Goal: Task Accomplishment & Management: Manage account settings

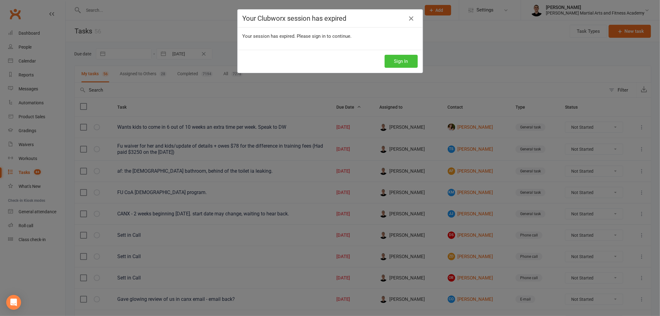
click at [396, 64] on button "Sign In" at bounding box center [401, 61] width 33 height 13
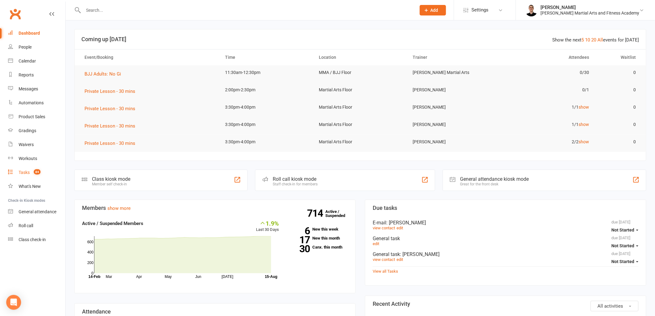
click at [17, 171] on link "Tasks 84" at bounding box center [36, 173] width 57 height 14
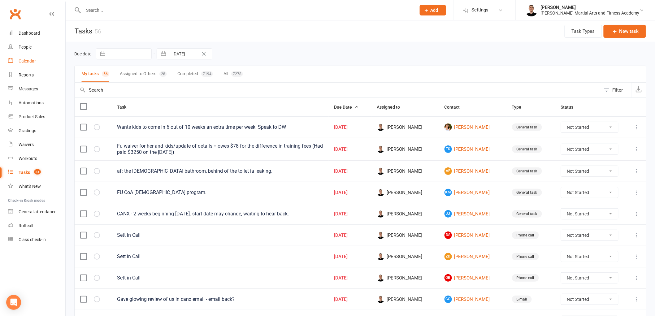
click at [29, 57] on link "Calendar" at bounding box center [36, 61] width 57 height 14
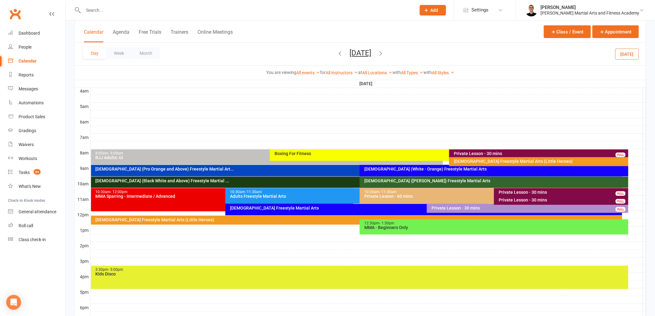
scroll to position [103, 0]
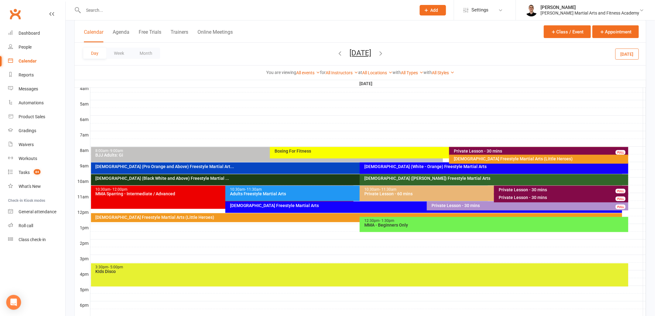
click at [336, 53] on icon "button" at bounding box center [339, 53] width 7 height 7
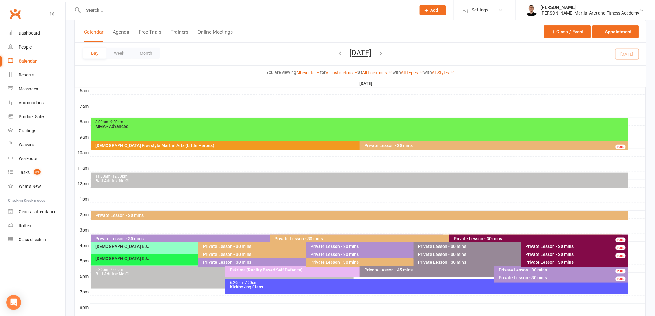
scroll to position [200, 0]
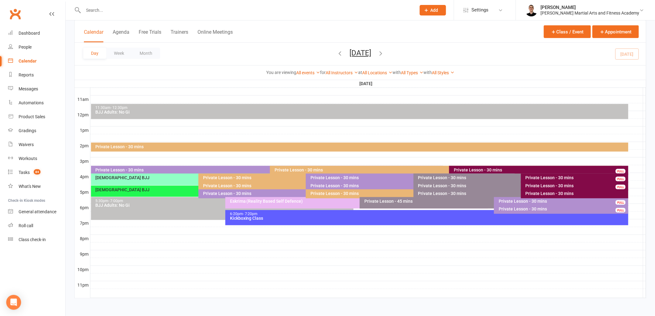
click at [529, 194] on div "Private Lesson - 30 mins" at bounding box center [576, 193] width 102 height 4
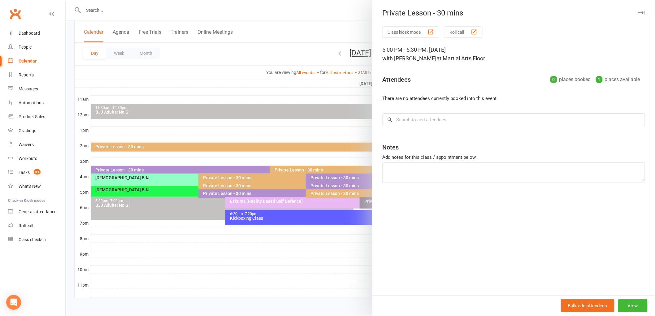
click at [324, 169] on div at bounding box center [360, 158] width 589 height 316
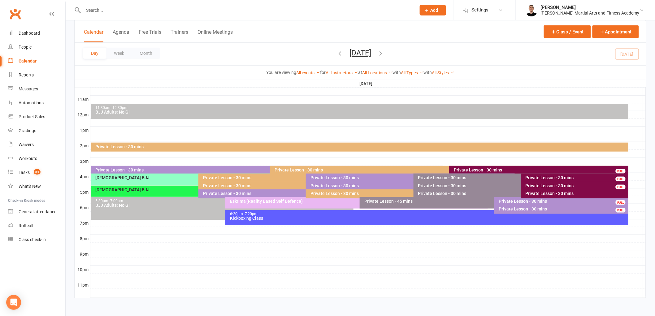
click at [472, 169] on div "Private Lesson - 30 mins" at bounding box center [540, 170] width 174 height 4
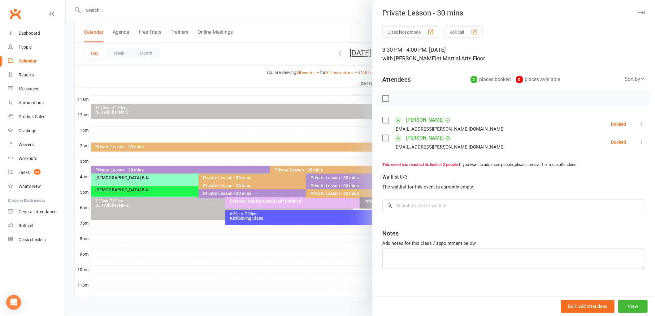
drag, startPoint x: 327, startPoint y: 177, endPoint x: 333, endPoint y: 178, distance: 6.0
click at [327, 178] on div at bounding box center [360, 158] width 589 height 316
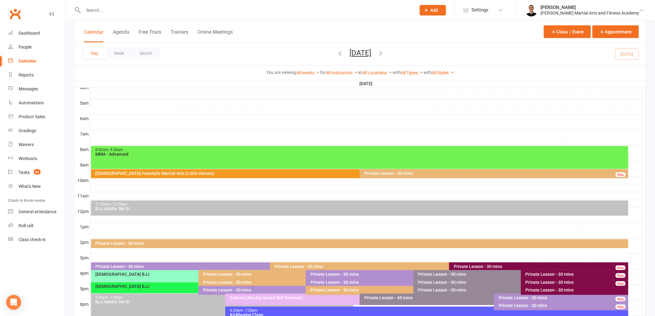
scroll to position [97, 0]
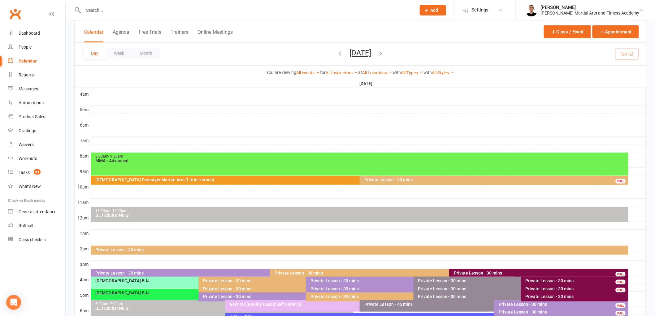
click at [333, 278] on div "Private Lesson - 30 mins" at bounding box center [411, 280] width 203 height 4
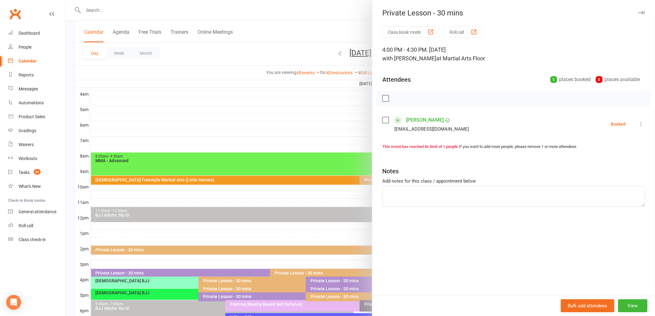
click at [301, 274] on div at bounding box center [360, 158] width 589 height 316
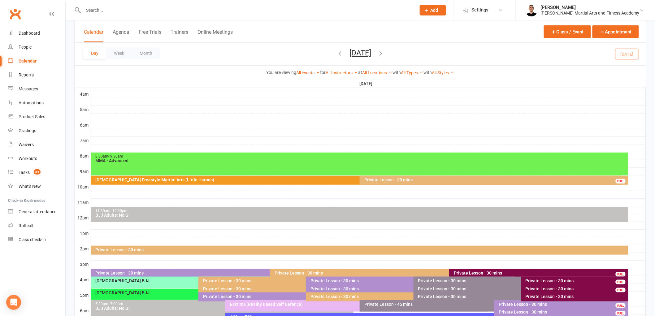
click at [431, 278] on div "Private Lesson - 30 mins" at bounding box center [519, 280] width 203 height 4
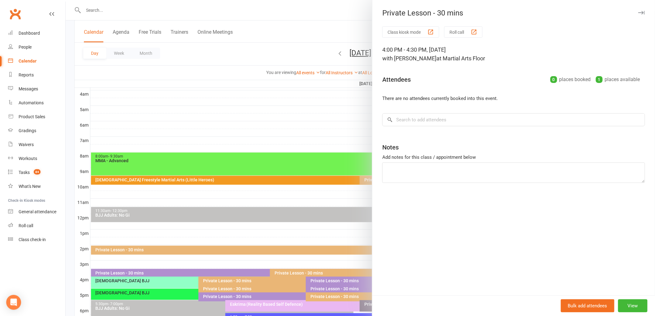
click at [298, 211] on div at bounding box center [360, 158] width 589 height 316
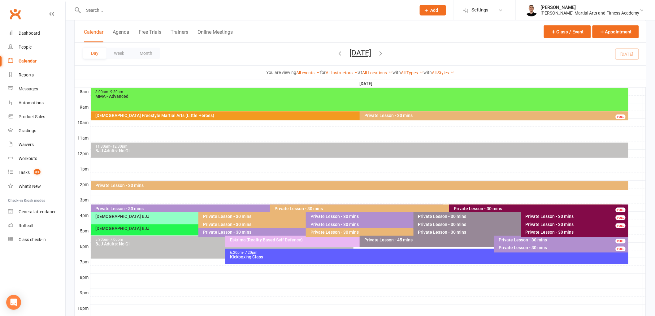
scroll to position [150, 0]
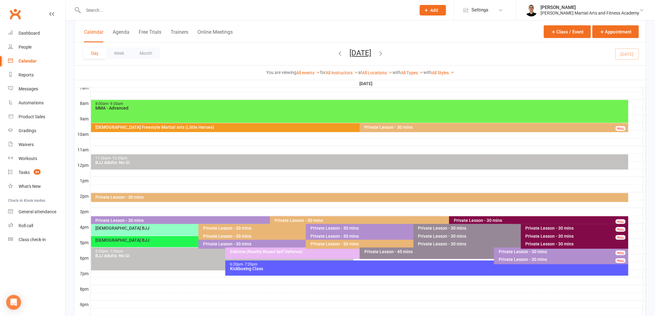
click at [561, 242] on div "Private Lesson - 30 mins" at bounding box center [576, 244] width 102 height 4
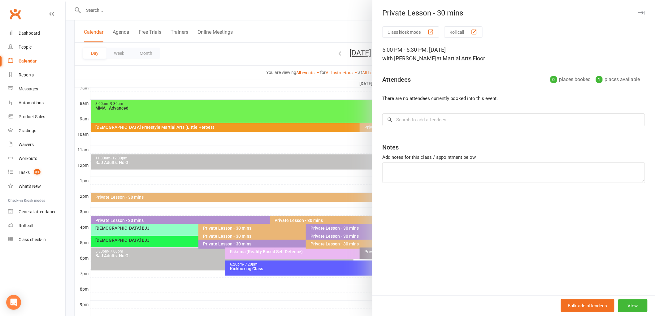
drag, startPoint x: 319, startPoint y: 210, endPoint x: 323, endPoint y: 211, distance: 4.1
click at [320, 211] on div at bounding box center [360, 158] width 589 height 316
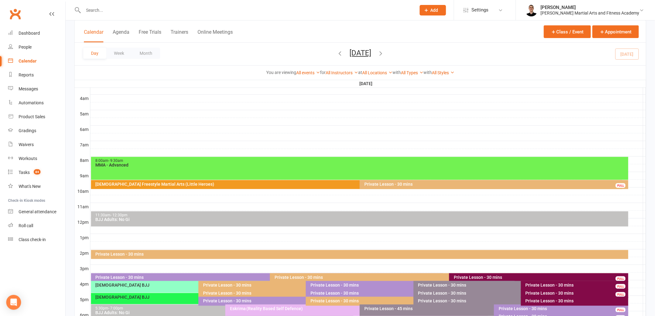
scroll to position [0, 0]
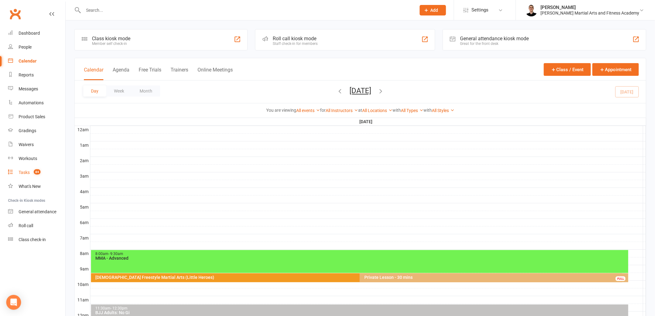
click at [30, 167] on link "Tasks 84" at bounding box center [36, 173] width 57 height 14
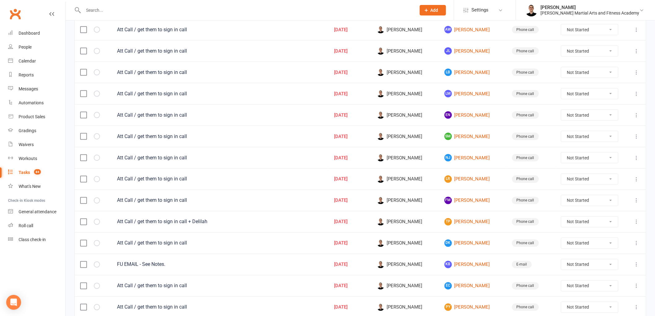
scroll to position [385, 0]
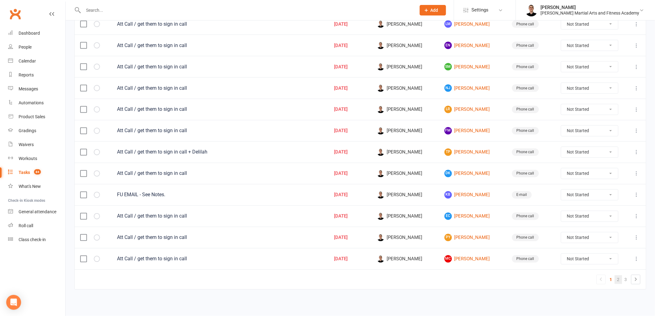
click at [619, 281] on link "2" at bounding box center [617, 279] width 7 height 9
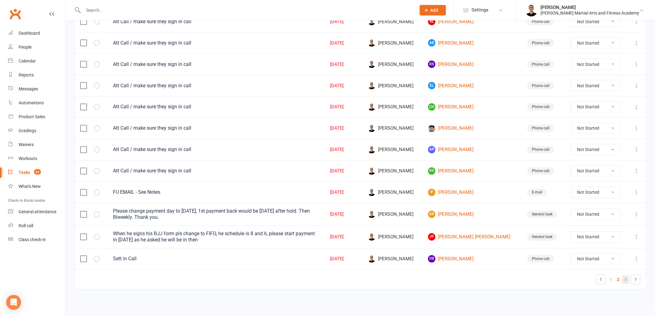
click at [626, 280] on link "3" at bounding box center [625, 279] width 7 height 9
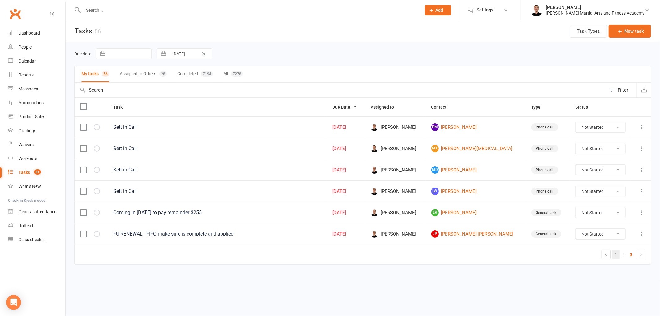
click at [616, 256] on link "1" at bounding box center [615, 254] width 7 height 9
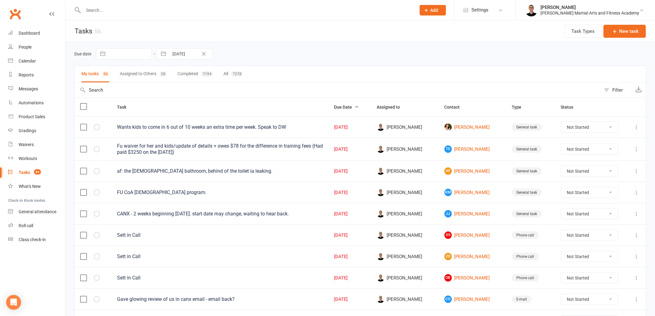
click at [54, 12] on icon at bounding box center [51, 13] width 5 height 5
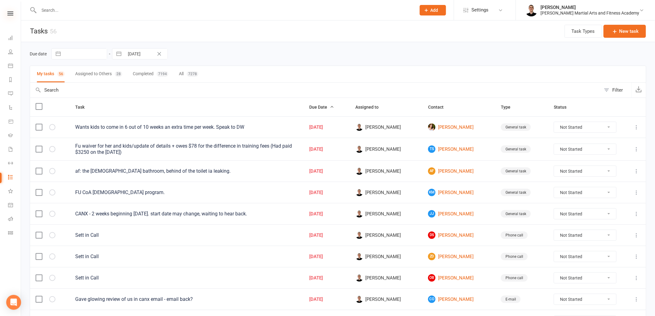
click at [10, 13] on icon at bounding box center [10, 13] width 6 height 4
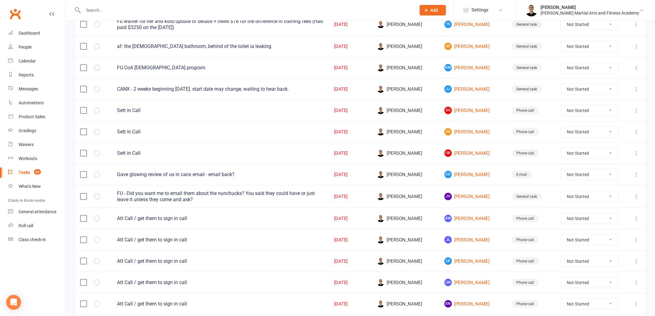
scroll to position [385, 0]
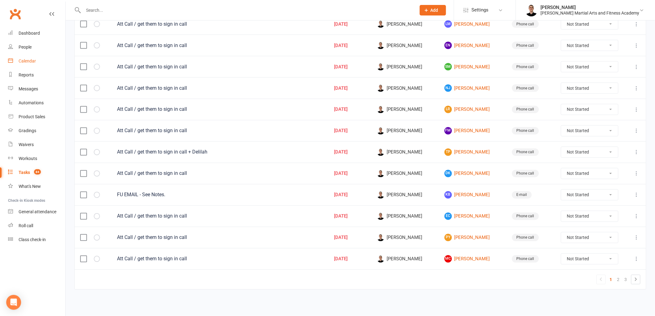
click at [25, 61] on div "Calendar" at bounding box center [27, 60] width 17 height 5
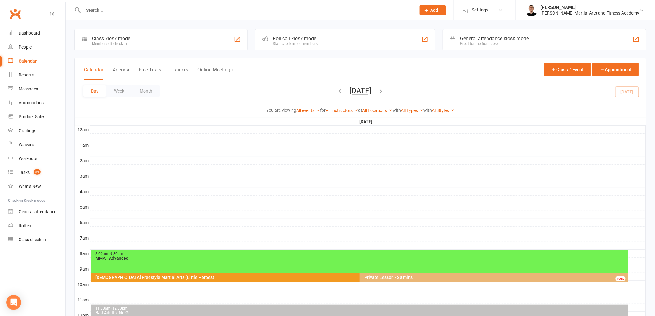
click at [384, 89] on icon "button" at bounding box center [380, 91] width 7 height 7
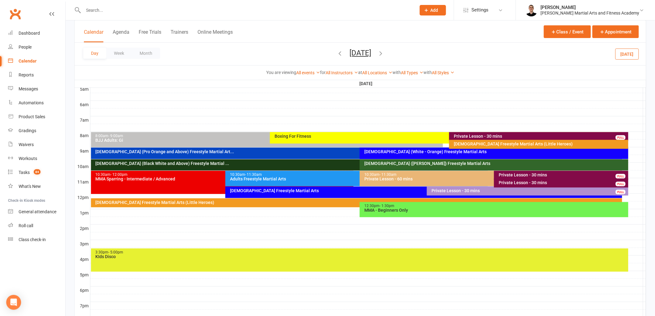
scroll to position [200, 0]
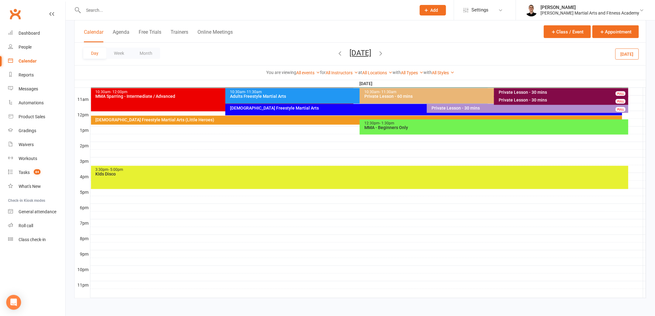
click at [303, 173] on div "KIds Disco" at bounding box center [361, 174] width 532 height 4
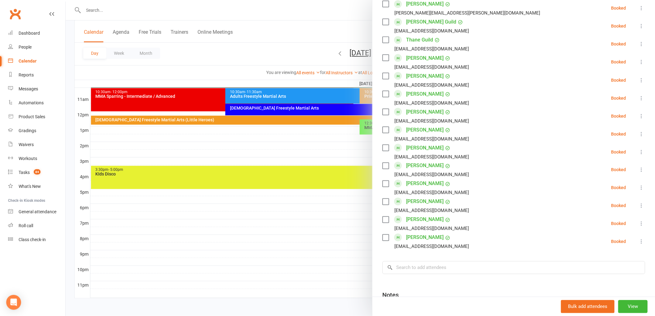
scroll to position [397, 0]
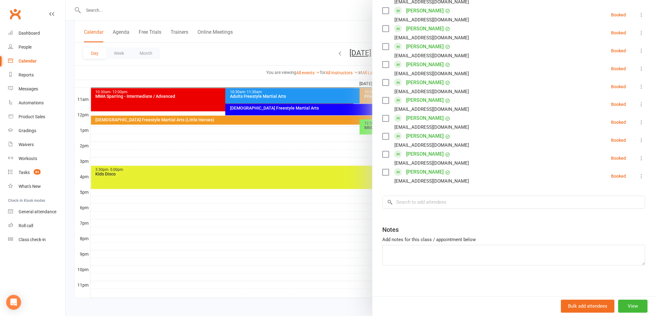
click at [318, 173] on div at bounding box center [360, 158] width 589 height 316
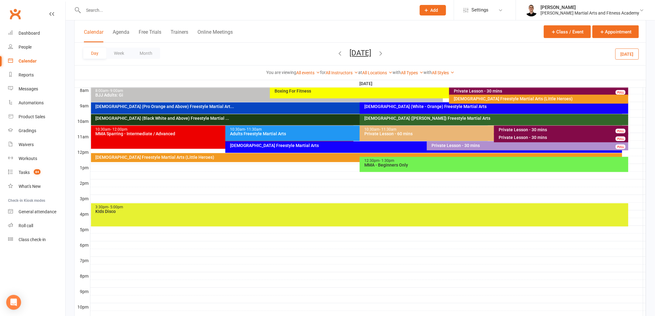
scroll to position [170, 0]
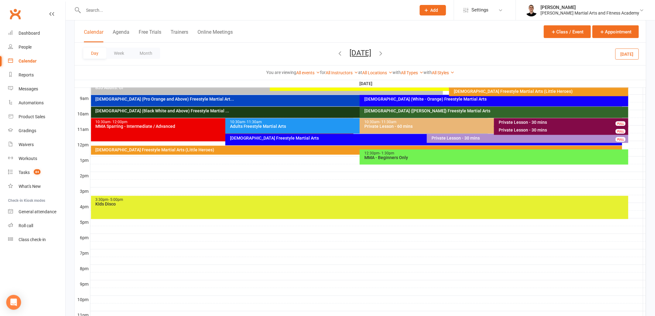
click at [372, 202] on div "KIds Disco" at bounding box center [361, 204] width 532 height 4
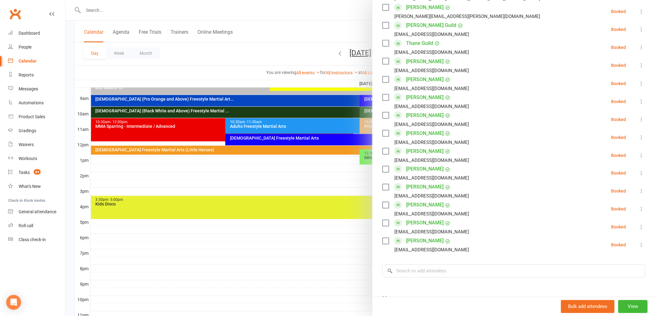
scroll to position [344, 0]
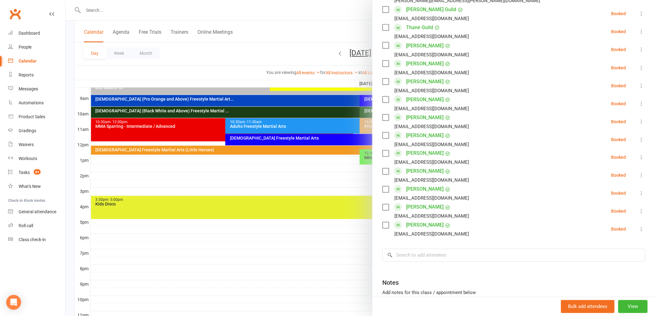
click at [200, 215] on div at bounding box center [360, 158] width 589 height 316
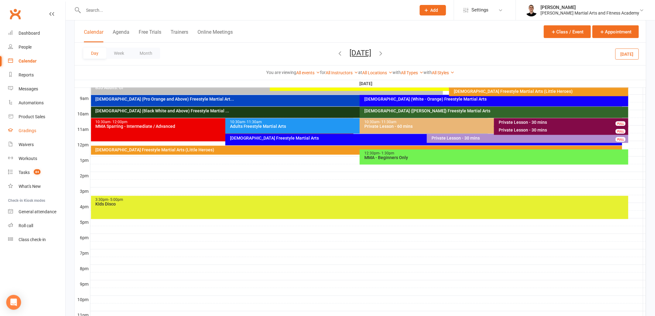
click at [27, 130] on div "Gradings" at bounding box center [28, 130] width 18 height 5
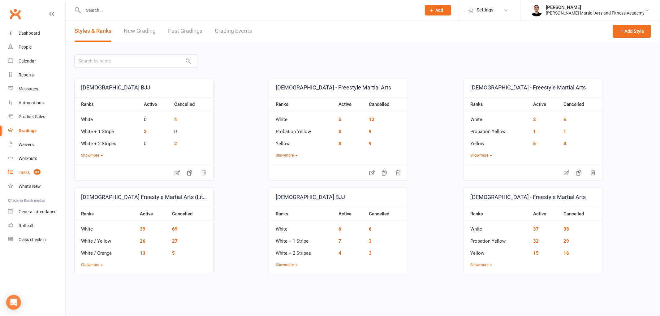
click at [30, 173] on link "Tasks 84" at bounding box center [36, 173] width 57 height 14
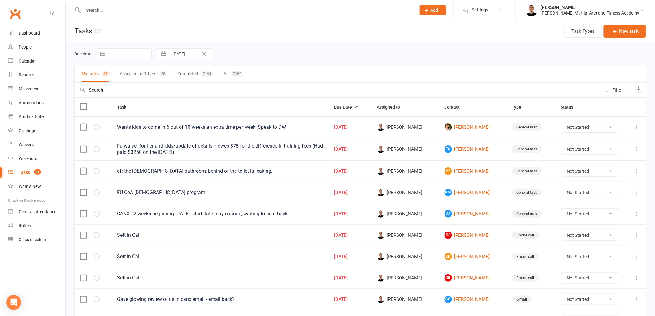
click at [336, 56] on div "Due date Navigate forward to interact with the calendar and select a date. Pres…" at bounding box center [360, 53] width 572 height 11
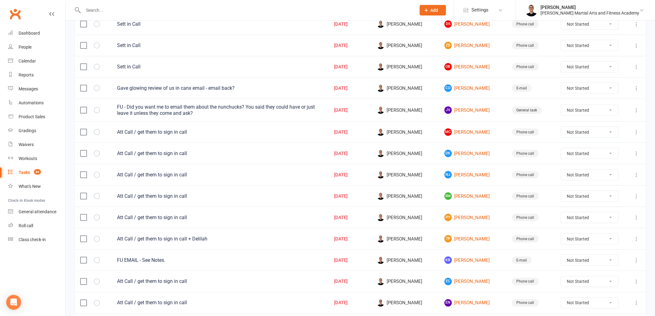
scroll to position [76, 0]
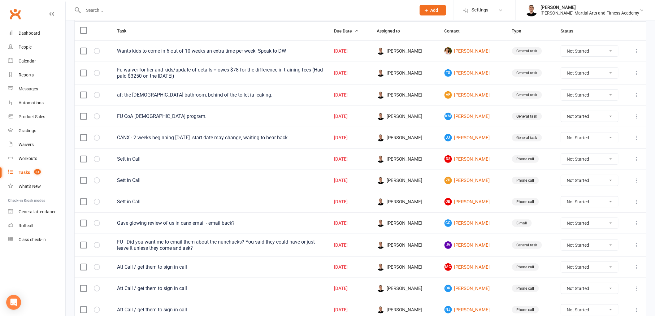
click at [180, 10] on input "text" at bounding box center [246, 10] width 330 height 9
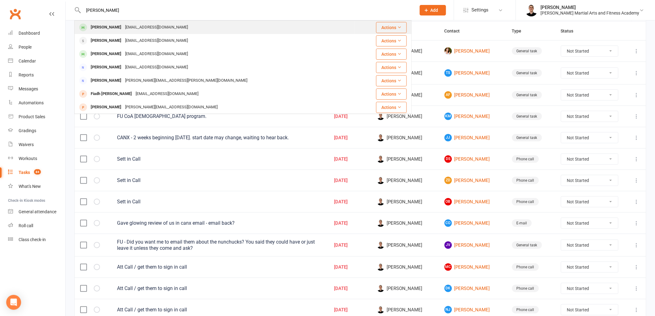
type input "[PERSON_NAME]"
click at [158, 28] on div "[PERSON_NAME] [EMAIL_ADDRESS][DOMAIN_NAME]" at bounding box center [215, 27] width 280 height 13
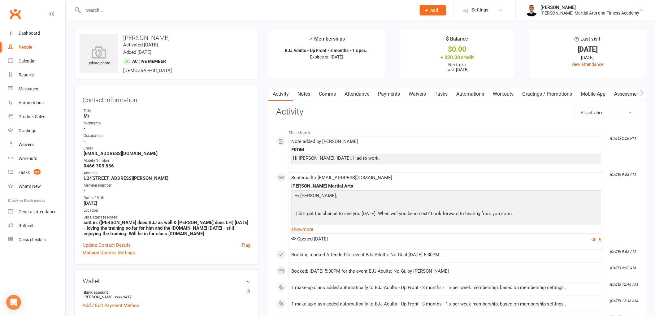
click at [392, 92] on link "Payments" at bounding box center [388, 94] width 31 height 14
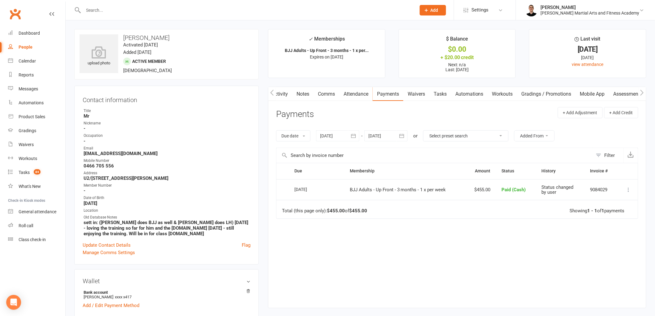
click at [435, 96] on link "Tasks" at bounding box center [440, 94] width 22 height 14
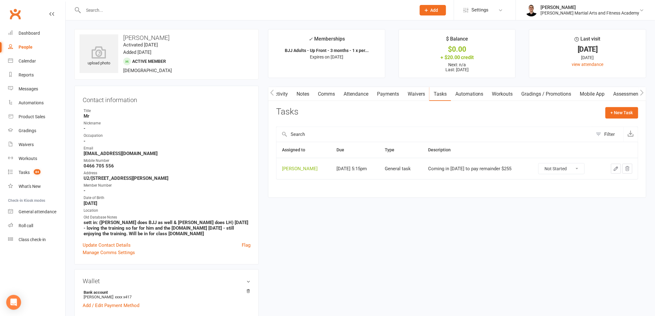
click at [563, 162] on td "Not Started In Progress Waiting Complete" at bounding box center [565, 168] width 67 height 21
drag, startPoint x: 562, startPoint y: 169, endPoint x: 561, endPoint y: 174, distance: 5.3
click at [562, 169] on select "Not Started In Progress Waiting Complete" at bounding box center [561, 168] width 46 height 11
click at [542, 164] on select "Not Started In Progress Waiting Complete" at bounding box center [561, 168] width 46 height 11
select select "unstarted"
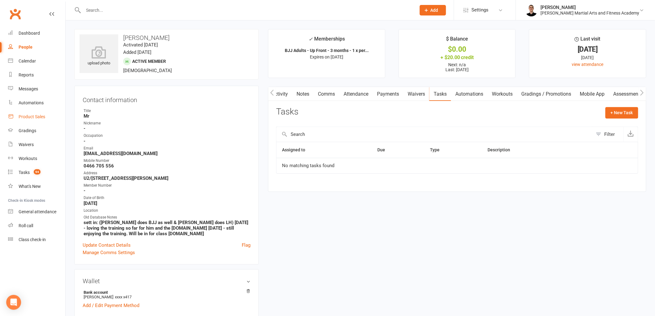
click at [34, 117] on div "Product Sales" at bounding box center [32, 116] width 27 height 5
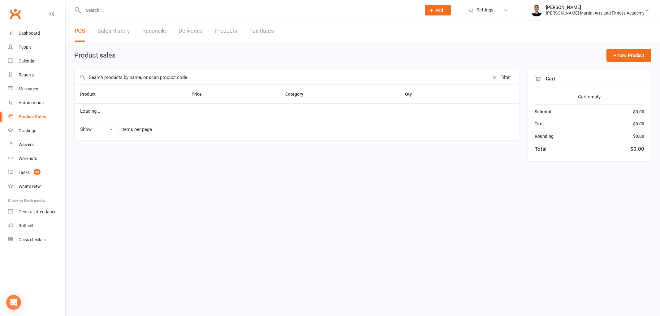
select select "100"
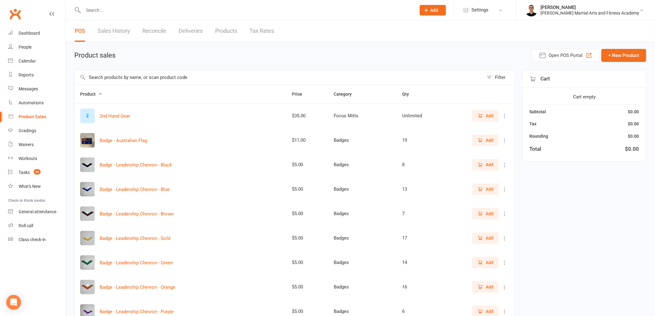
click at [217, 79] on input "text" at bounding box center [279, 77] width 409 height 14
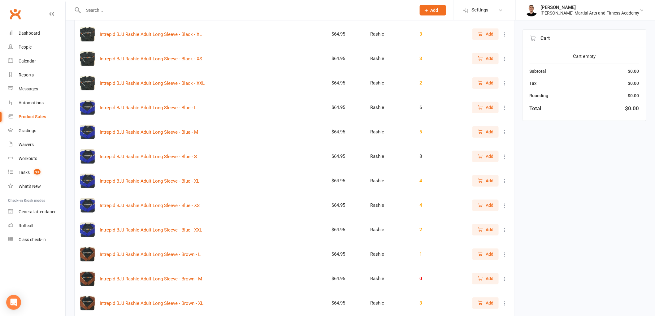
scroll to position [172, 0]
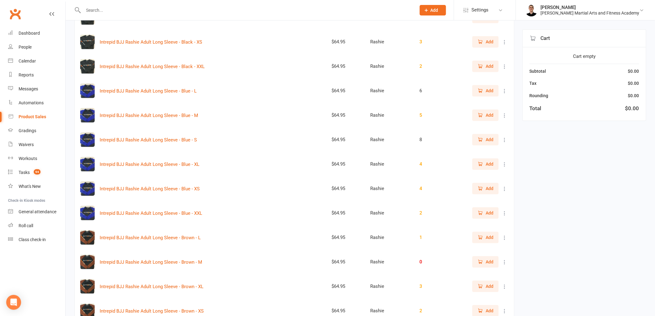
type input "long"
click at [475, 88] on button "Add" at bounding box center [485, 90] width 26 height 11
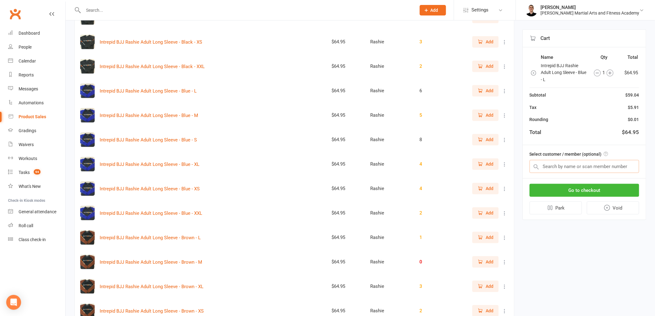
click at [607, 164] on input "text" at bounding box center [584, 166] width 110 height 13
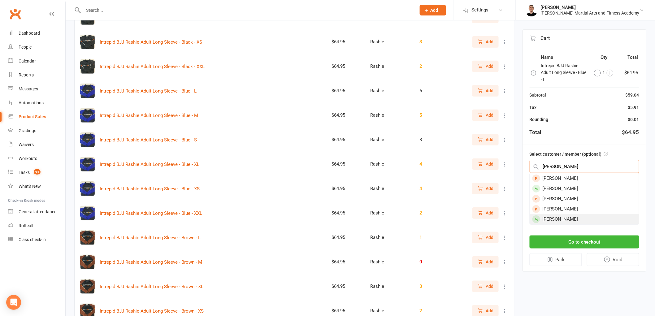
type input "[PERSON_NAME]"
click at [571, 218] on div "[PERSON_NAME]" at bounding box center [584, 219] width 109 height 10
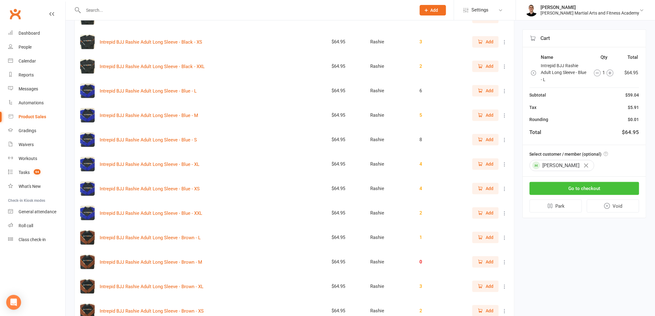
click at [584, 190] on button "Go to checkout" at bounding box center [584, 188] width 110 height 13
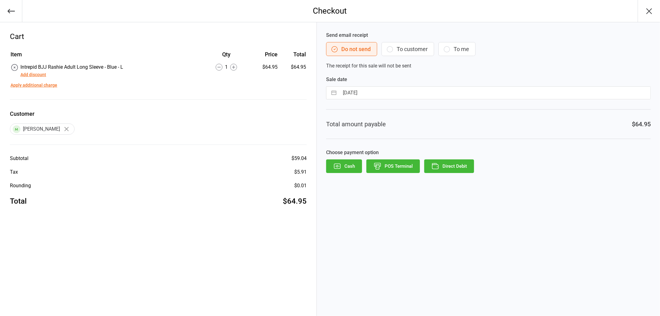
click at [33, 86] on button "Apply additional charge" at bounding box center [34, 85] width 47 height 6
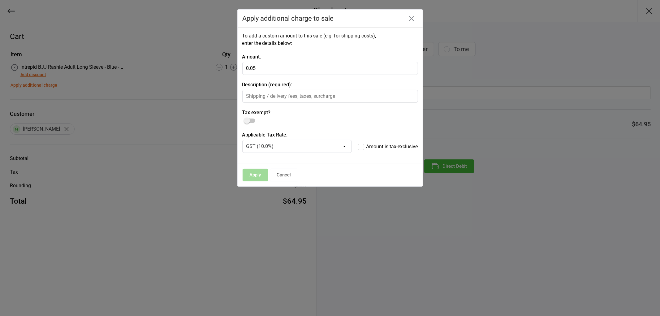
type input "0.05"
click at [267, 97] on input "text" at bounding box center [330, 96] width 176 height 13
type input "cash no change"
click at [255, 173] on button "Apply" at bounding box center [256, 175] width 26 height 13
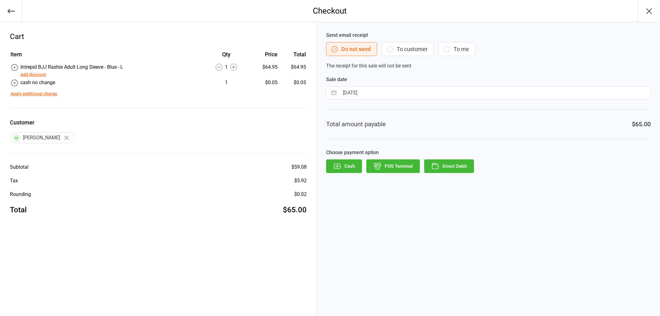
click at [347, 162] on button "Cash" at bounding box center [344, 166] width 36 height 14
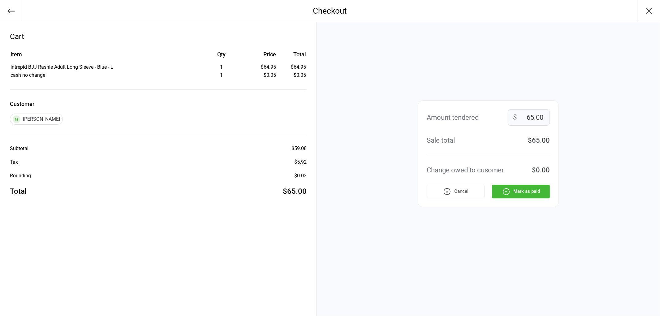
click at [536, 192] on button "Mark as paid" at bounding box center [521, 192] width 58 height 14
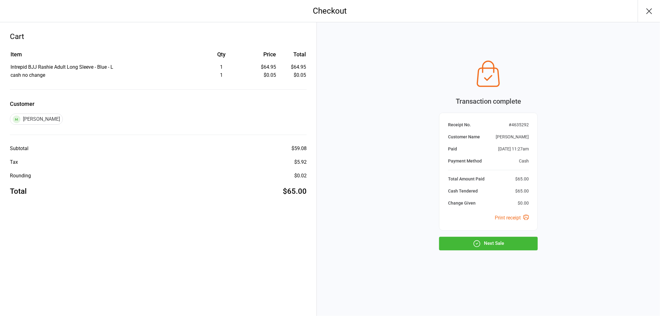
click at [513, 240] on button "Next Sale" at bounding box center [488, 244] width 99 height 14
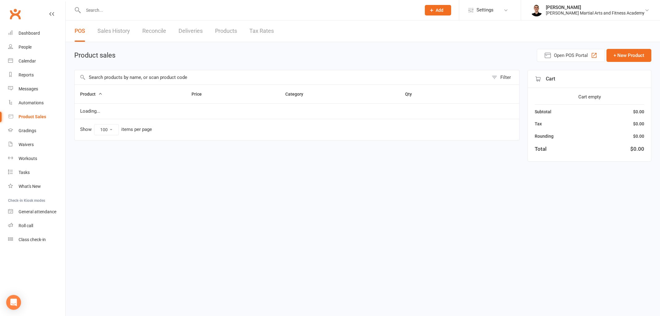
select select "100"
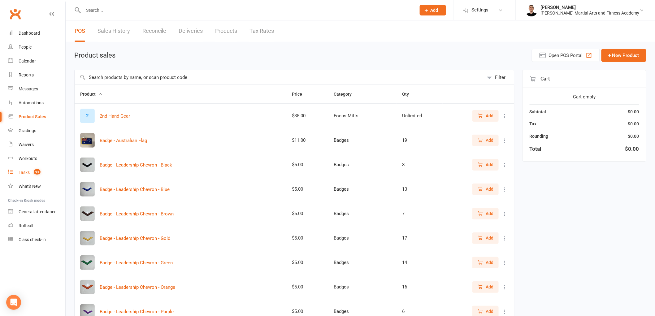
click at [22, 170] on div "Tasks" at bounding box center [24, 172] width 11 height 5
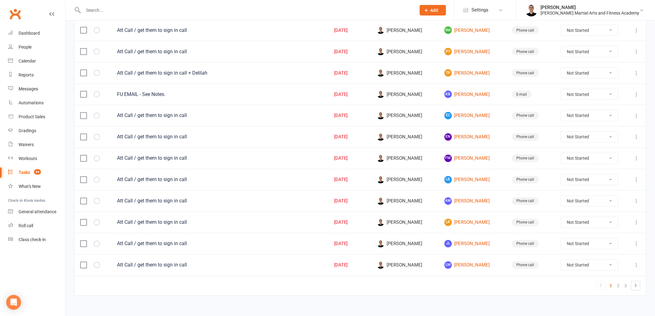
scroll to position [385, 0]
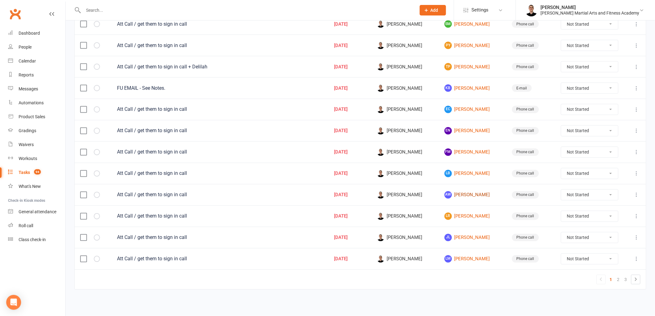
click at [475, 193] on link "AW Ashley Wellisch" at bounding box center [472, 194] width 56 height 7
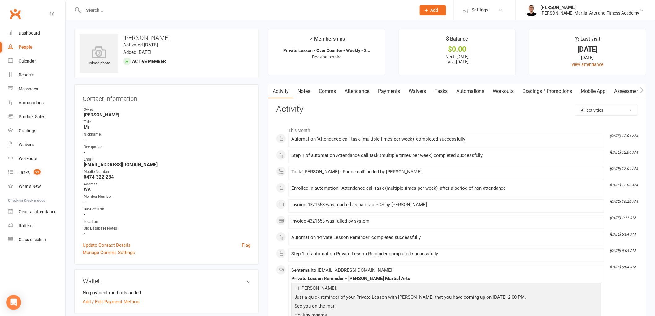
click at [350, 88] on link "Attendance" at bounding box center [356, 91] width 33 height 14
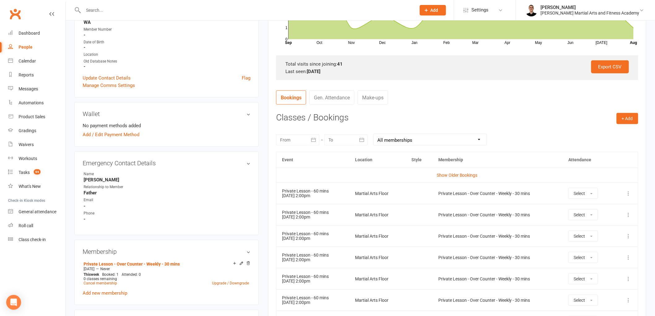
scroll to position [206, 0]
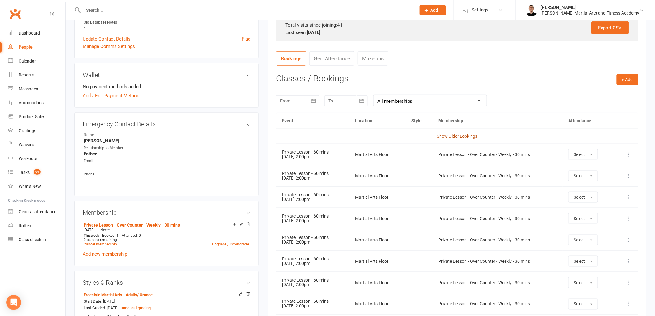
click at [458, 135] on link "Show Older Bookings" at bounding box center [456, 136] width 41 height 5
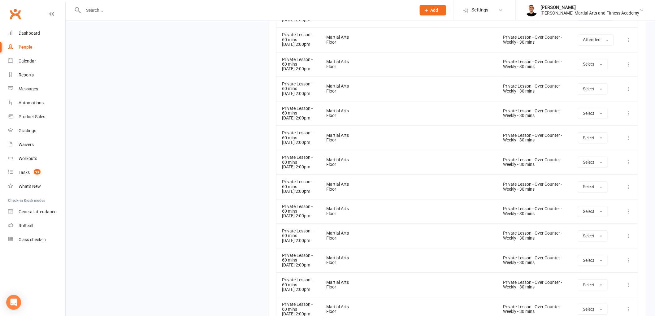
scroll to position [1478, 0]
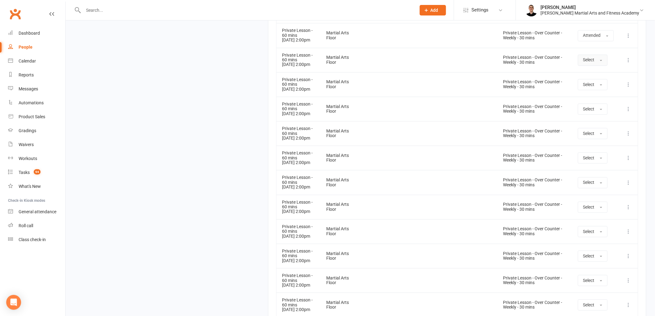
click at [589, 62] on span "Select" at bounding box center [588, 59] width 11 height 5
click at [590, 80] on link "Attended" at bounding box center [608, 74] width 61 height 12
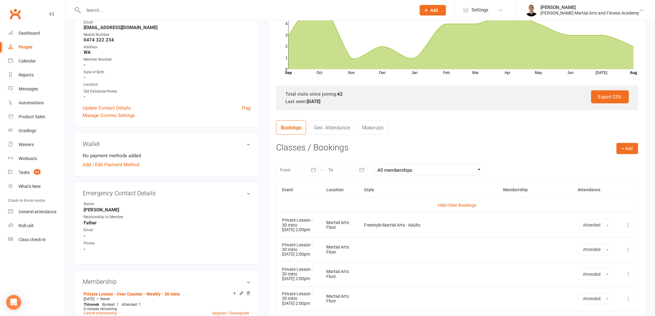
scroll to position [0, 0]
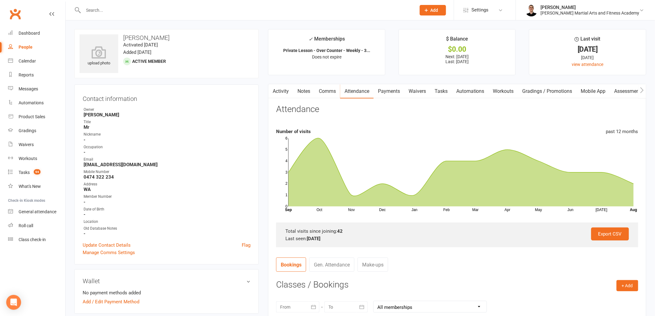
click at [440, 89] on link "Tasks" at bounding box center [441, 91] width 22 height 14
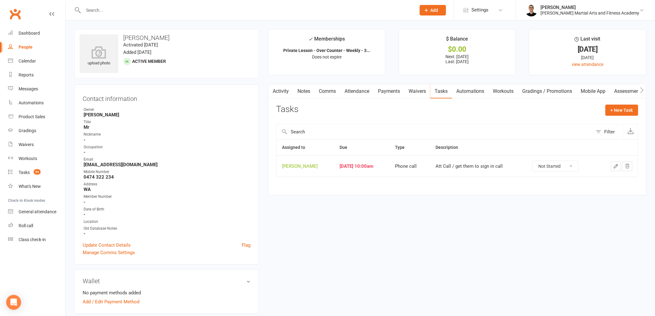
click at [553, 167] on select "Not Started In Progress Waiting Complete" at bounding box center [555, 166] width 46 height 11
click at [537, 161] on select "Not Started In Progress Waiting Complete" at bounding box center [555, 166] width 46 height 11
select select "unstarted"
click at [35, 172] on span "94" at bounding box center [37, 171] width 7 height 5
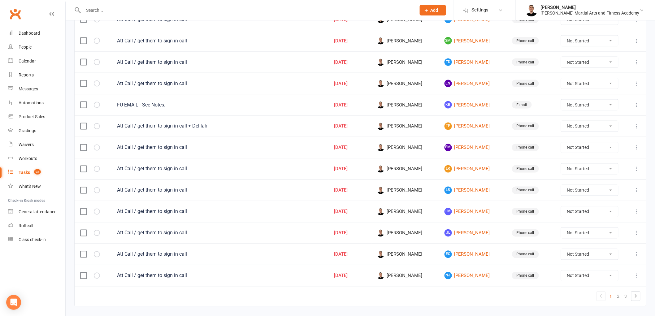
scroll to position [363, 0]
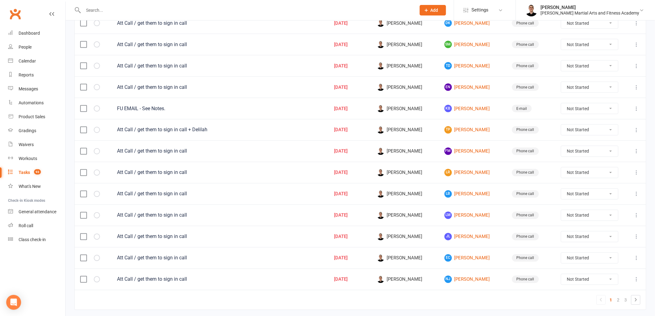
click at [570, 194] on select "Not Started In Progress Waiting Complete" at bounding box center [589, 194] width 57 height 11
click at [564, 191] on select "Not Started In Progress Waiting Complete" at bounding box center [589, 194] width 57 height 11
select select "unstarted"
click at [469, 176] on link "FM Frank Mcternan" at bounding box center [472, 172] width 56 height 7
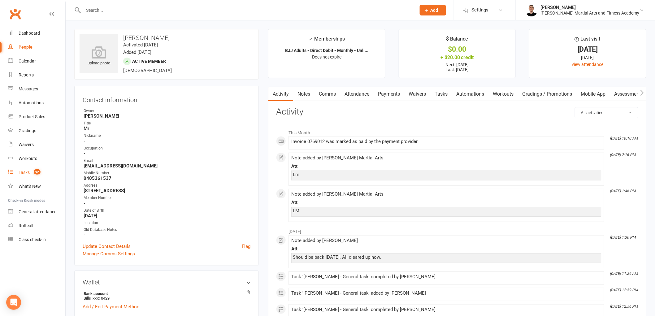
click at [35, 174] on count-badge "92" at bounding box center [36, 172] width 10 height 5
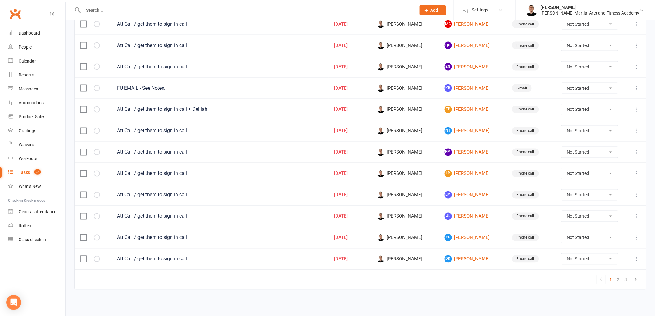
scroll to position [385, 0]
click at [620, 280] on link "2" at bounding box center [617, 279] width 7 height 9
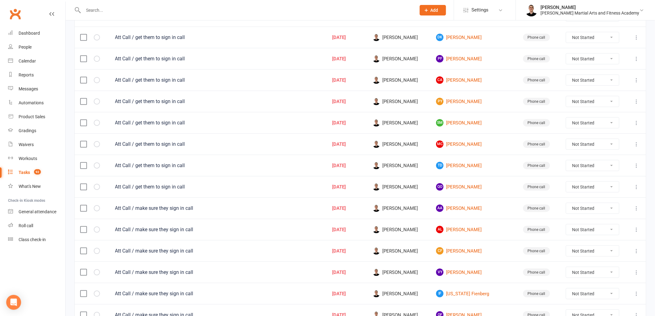
scroll to position [143, 0]
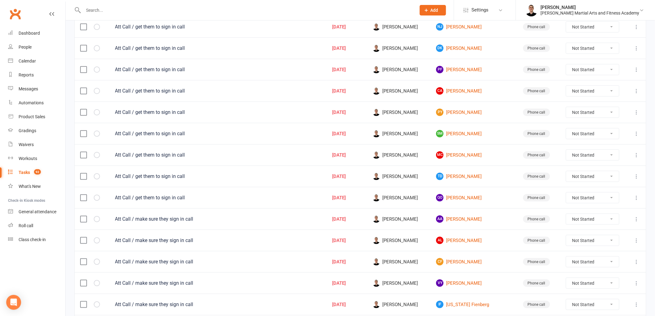
drag, startPoint x: 638, startPoint y: 242, endPoint x: 635, endPoint y: 243, distance: 3.3
click at [636, 243] on icon at bounding box center [636, 240] width 6 height 6
click at [595, 269] on link "Edit" at bounding box center [604, 266] width 61 height 12
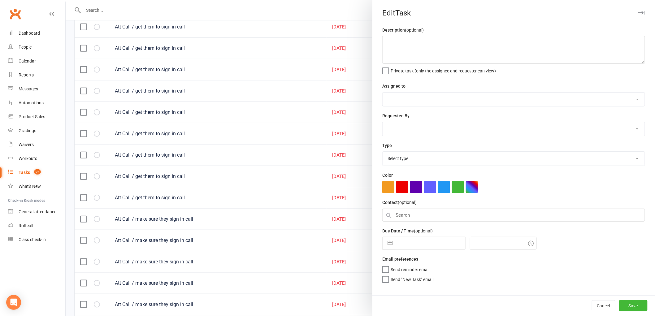
type textarea "Att Call / make sure they sign in call"
select select "47660"
type input "[DATE]"
type input "11:00am"
select select "25277"
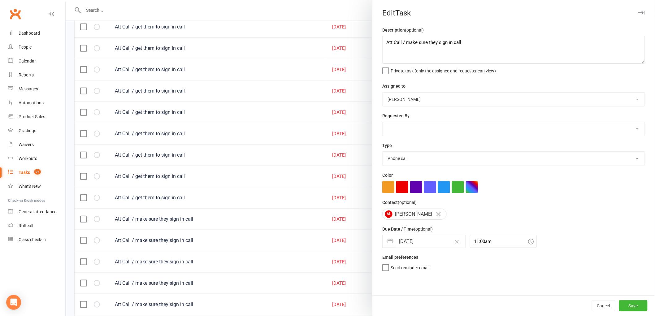
select select "6"
select select "2025"
select select "7"
select select "2025"
select select "8"
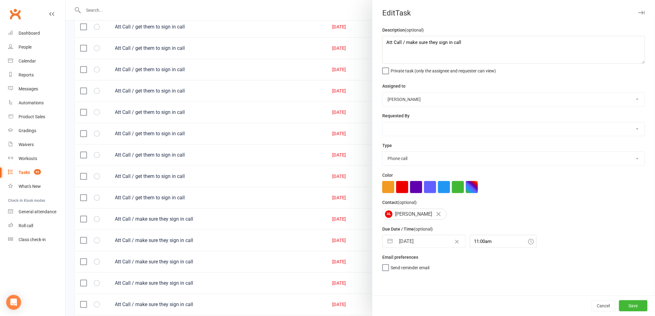
select select "2025"
click at [395, 244] on input "[DATE]" at bounding box center [430, 241] width 70 height 12
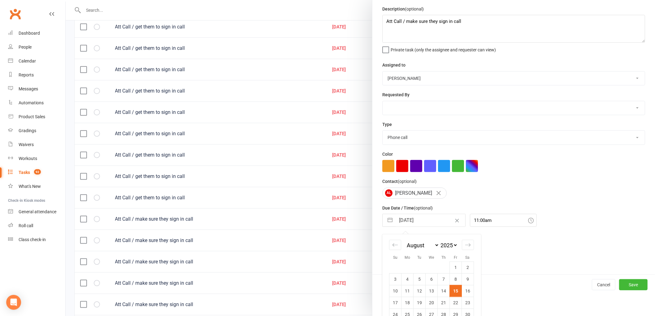
scroll to position [45, 0]
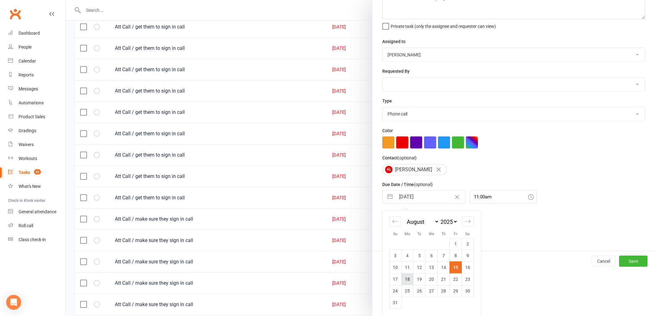
click at [407, 276] on td "18" at bounding box center [407, 279] width 12 height 12
type input "18 Aug 2025"
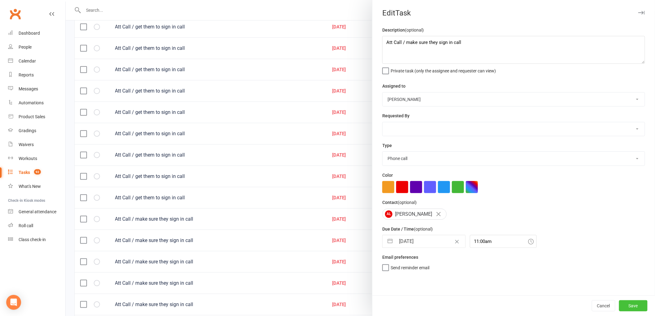
click at [633, 301] on button "Save" at bounding box center [633, 305] width 28 height 11
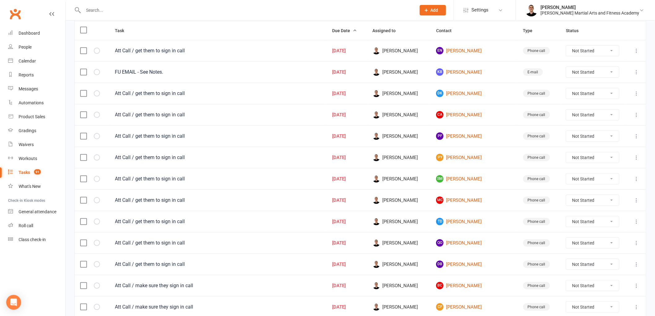
scroll to position [74, 0]
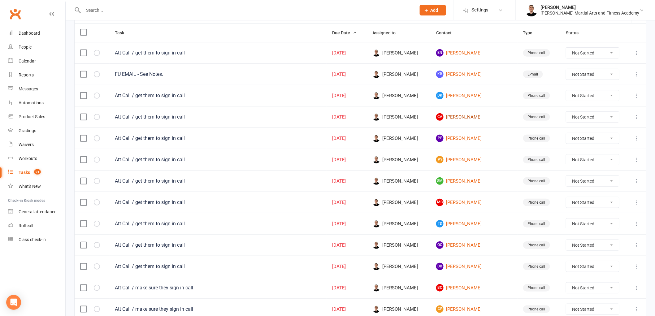
click at [475, 115] on link "CA Carissa Allen" at bounding box center [473, 116] width 75 height 7
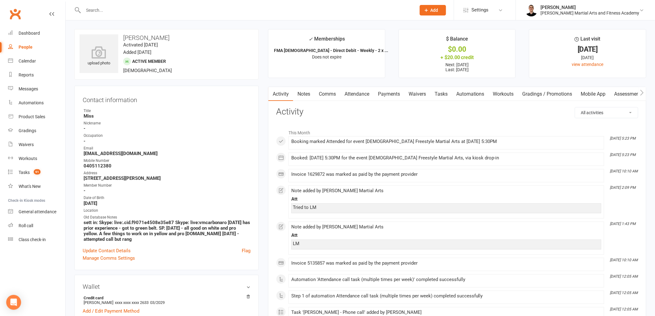
click at [450, 91] on link "Tasks" at bounding box center [441, 94] width 22 height 14
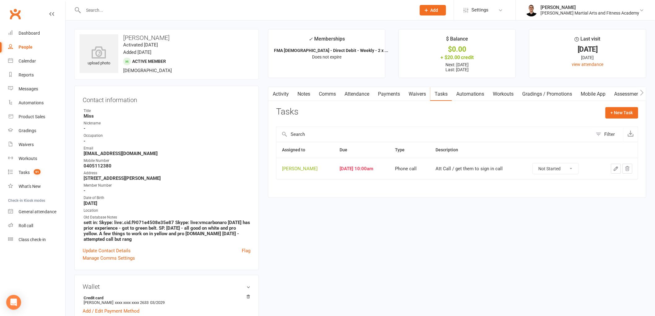
drag, startPoint x: 564, startPoint y: 170, endPoint x: 564, endPoint y: 174, distance: 3.4
click at [564, 170] on select "Not Started In Progress Waiting Complete" at bounding box center [555, 168] width 46 height 11
click at [537, 164] on select "Not Started In Progress Waiting Complete" at bounding box center [555, 168] width 46 height 11
select select "unstarted"
click at [20, 166] on link "Tasks 90" at bounding box center [36, 173] width 57 height 14
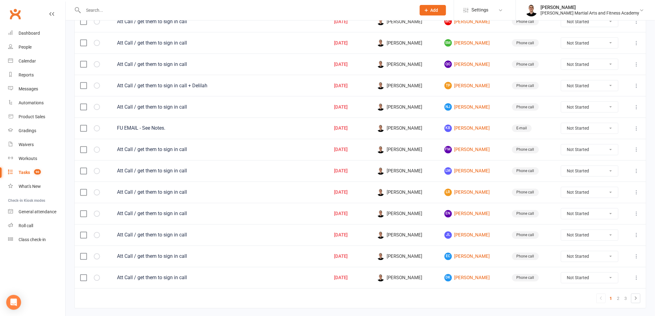
scroll to position [385, 0]
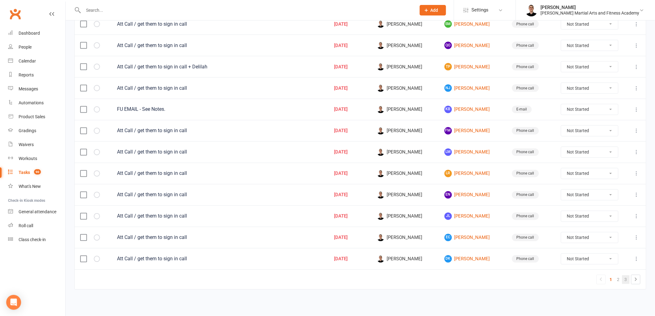
click at [623, 280] on link "3" at bounding box center [625, 279] width 7 height 9
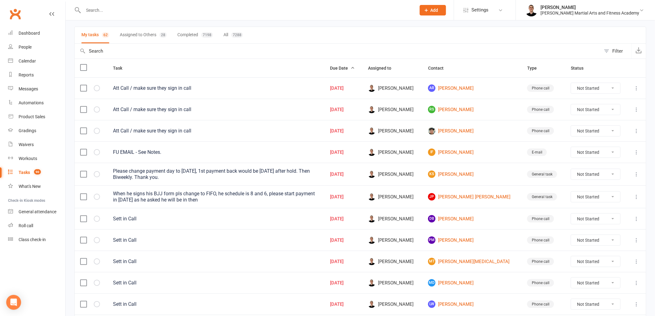
scroll to position [38, 0]
click at [458, 90] on link "AR Anish Ray" at bounding box center [472, 88] width 88 height 7
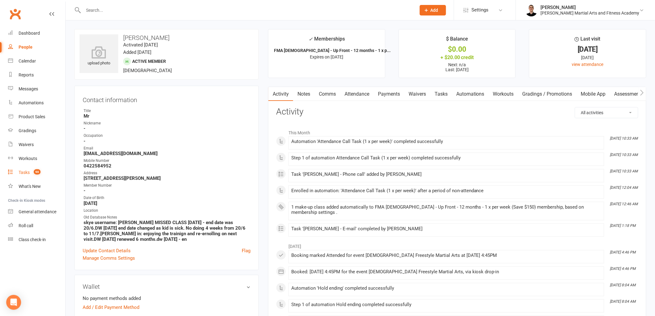
click at [22, 170] on div "Tasks" at bounding box center [24, 172] width 11 height 5
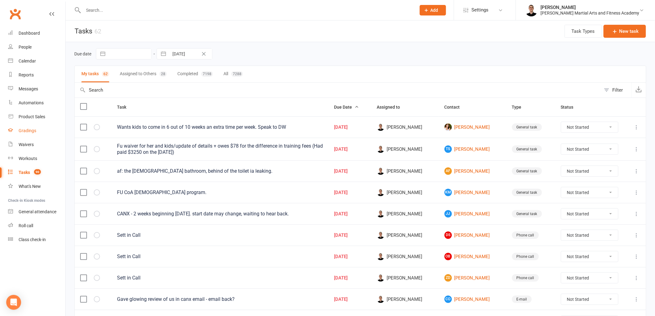
click at [38, 130] on link "Gradings" at bounding box center [36, 131] width 57 height 14
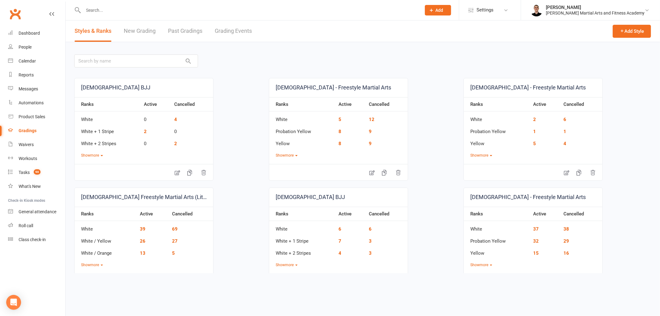
click at [245, 28] on link "Grading Events" at bounding box center [233, 30] width 37 height 21
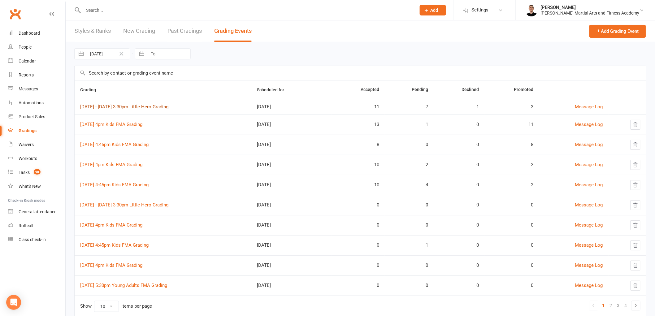
click at [141, 105] on link "11th - 16th August 3:30pm Little Hero Grading" at bounding box center [124, 107] width 88 height 6
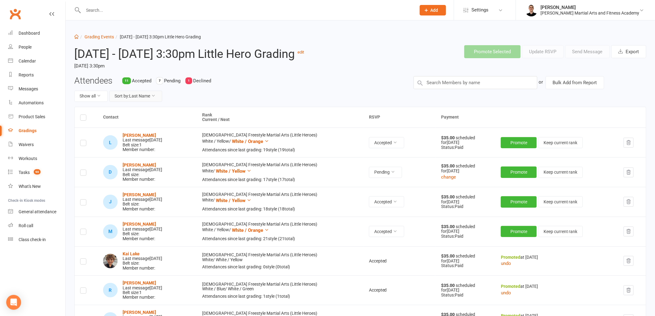
click at [152, 102] on button "Sort by: Last Name" at bounding box center [135, 96] width 53 height 11
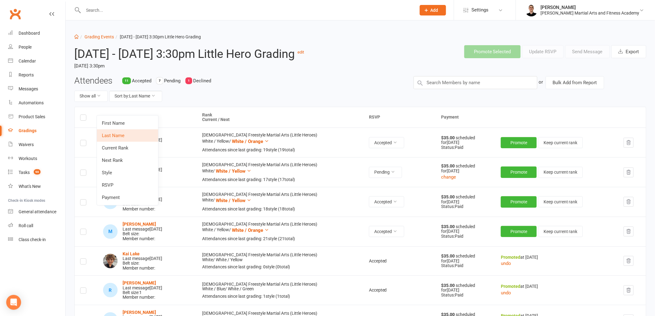
click at [134, 144] on link "Current Rank" at bounding box center [127, 148] width 61 height 12
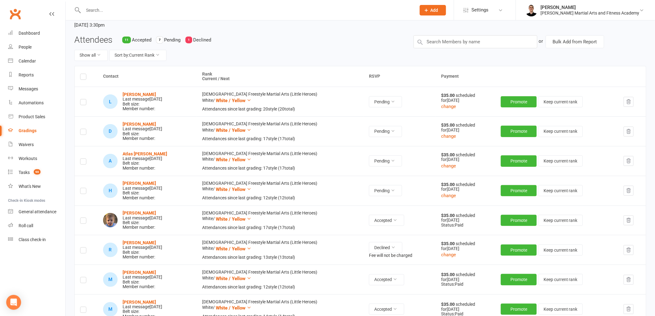
scroll to position [69, 0]
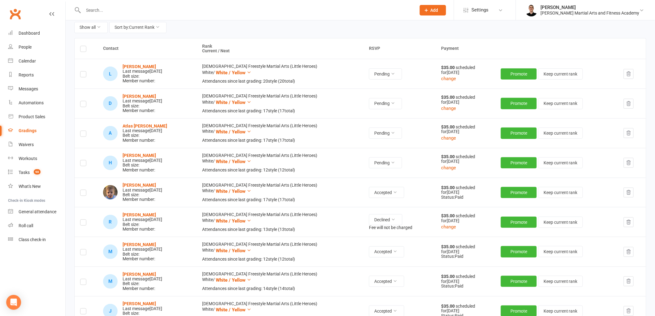
click at [51, 15] on icon at bounding box center [51, 13] width 5 height 5
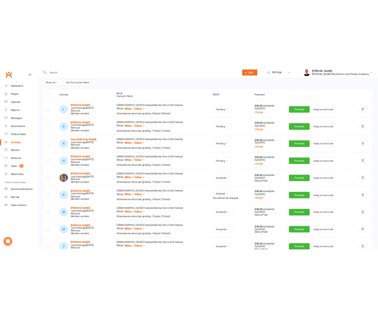
scroll to position [81, 0]
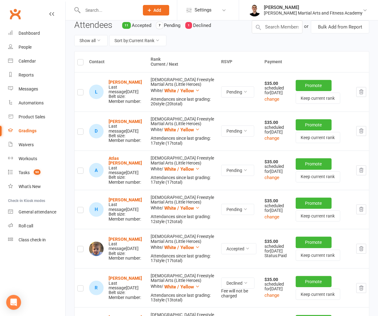
click at [359, 130] on icon "button" at bounding box center [362, 131] width 6 height 6
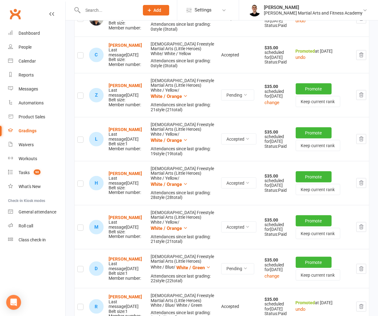
scroll to position [494, 0]
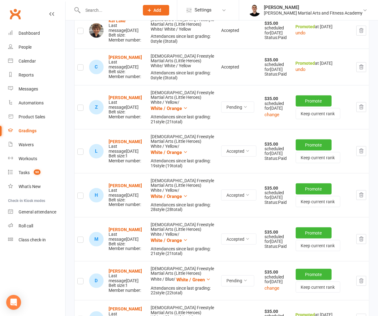
click at [363, 109] on icon "button" at bounding box center [361, 107] width 4 height 4
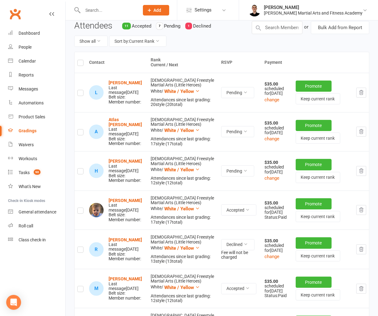
scroll to position [81, 0]
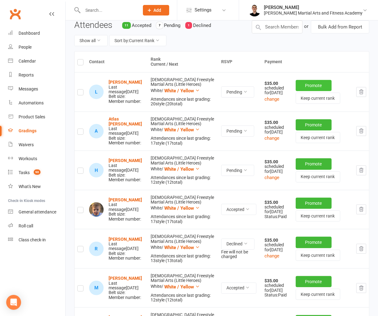
click at [299, 84] on button "Promote" at bounding box center [314, 85] width 36 height 11
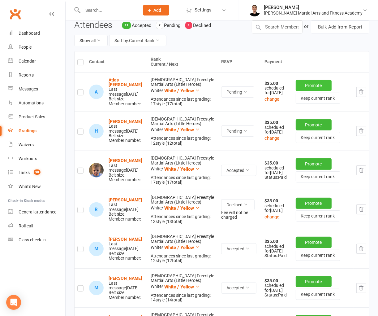
click at [310, 80] on button "Promote" at bounding box center [314, 85] width 36 height 11
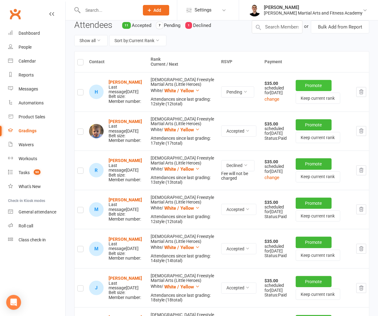
click at [311, 84] on button "Promote" at bounding box center [314, 85] width 36 height 11
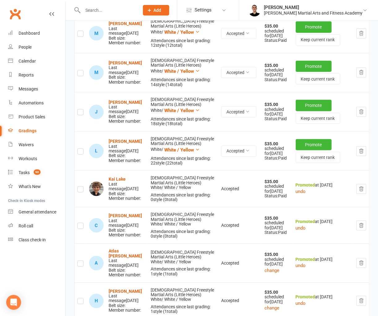
scroll to position [253, 0]
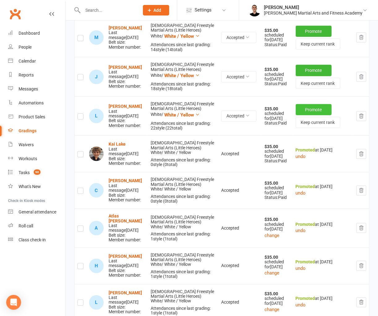
click at [312, 108] on button "Promote" at bounding box center [314, 109] width 36 height 11
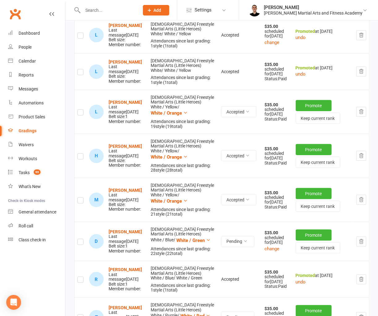
scroll to position [494, 0]
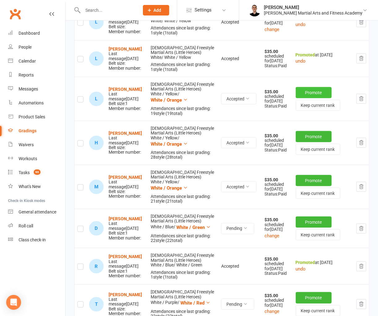
click at [298, 89] on button "Promote" at bounding box center [314, 92] width 36 height 11
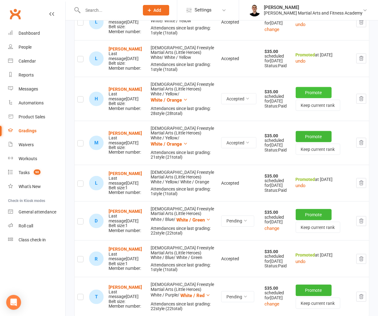
click at [299, 87] on button "Promote" at bounding box center [314, 92] width 36 height 11
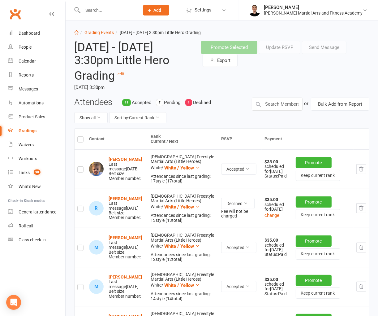
scroll to position [0, 0]
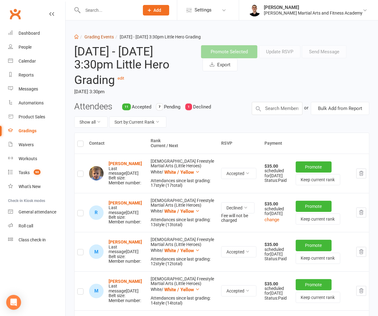
click at [99, 37] on link "Grading Events" at bounding box center [98, 36] width 29 height 5
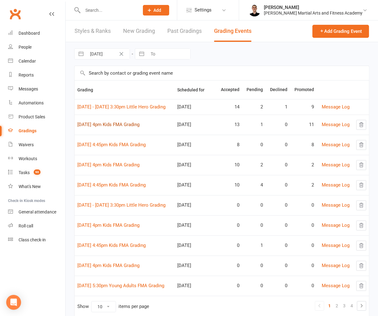
click at [112, 125] on link "11th August 4pm Kids FMA Grading" at bounding box center [108, 125] width 62 height 6
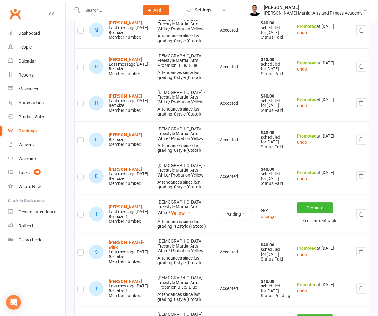
scroll to position [379, 0]
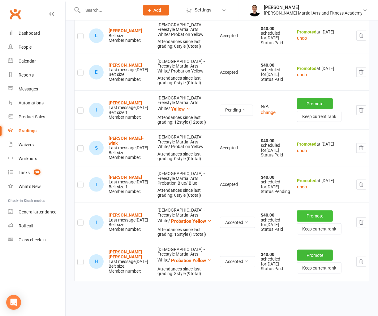
click at [304, 210] on button "Promote" at bounding box center [315, 215] width 36 height 11
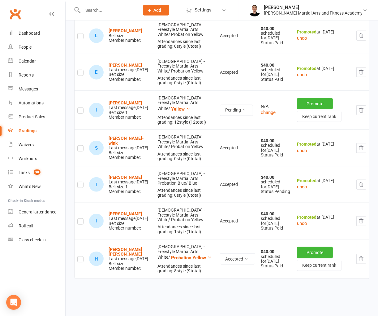
scroll to position [378, 0]
click at [316, 247] on button "Promote" at bounding box center [315, 252] width 36 height 11
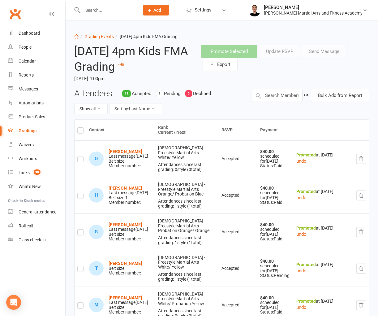
scroll to position [0, 0]
click at [101, 38] on link "Grading Events" at bounding box center [98, 36] width 29 height 5
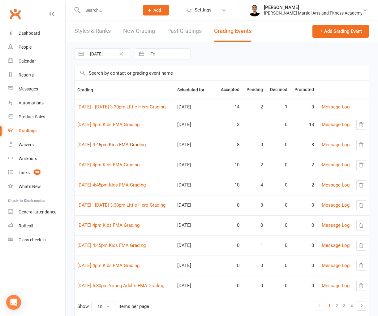
click at [140, 145] on link "11th August 4:45pm Kids FMA Grading" at bounding box center [111, 145] width 68 height 6
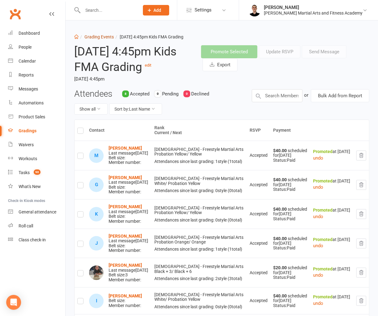
click at [104, 37] on link "Grading Events" at bounding box center [98, 36] width 29 height 5
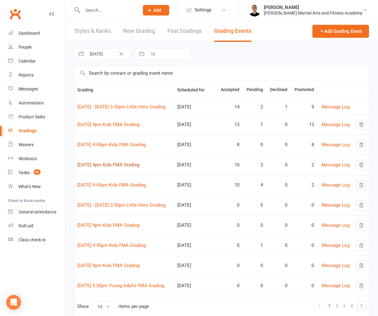
click at [121, 165] on link "14th August 4pm Kids FMA Grading" at bounding box center [108, 165] width 62 height 6
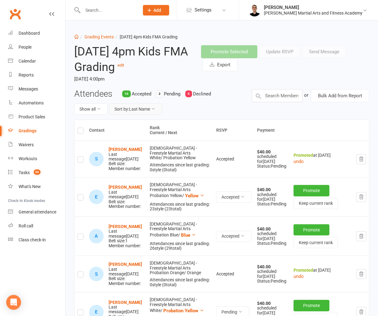
click at [154, 105] on button "Sort by: Last Name" at bounding box center [135, 108] width 53 height 11
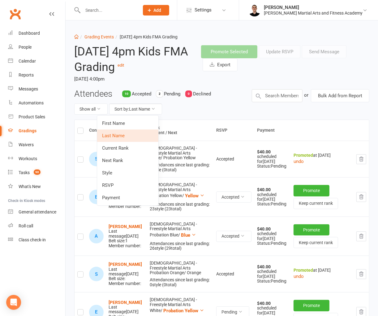
click at [128, 148] on link "Current Rank" at bounding box center [127, 148] width 61 height 12
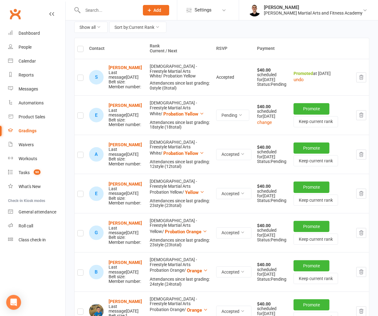
scroll to position [69, 0]
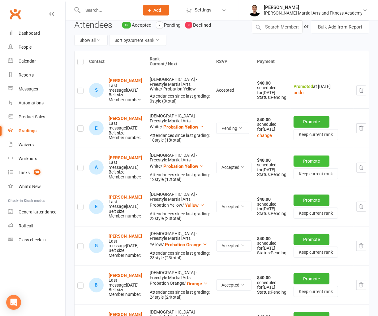
click at [301, 161] on button "Promote" at bounding box center [312, 160] width 36 height 11
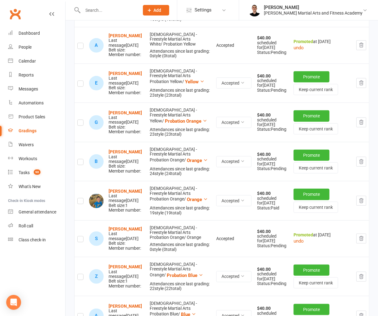
scroll to position [206, 0]
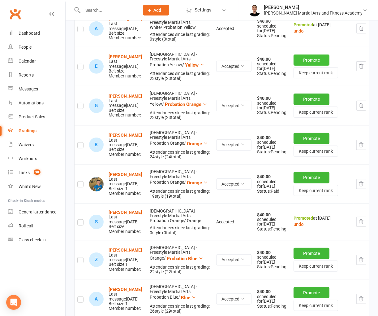
click at [312, 56] on button "Promote" at bounding box center [312, 59] width 36 height 11
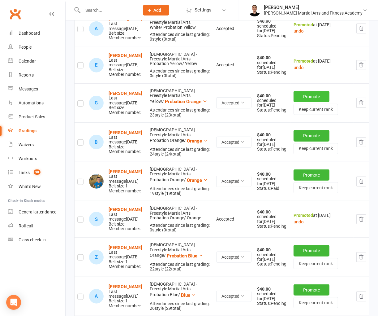
click at [305, 98] on button "Promote" at bounding box center [312, 96] width 36 height 11
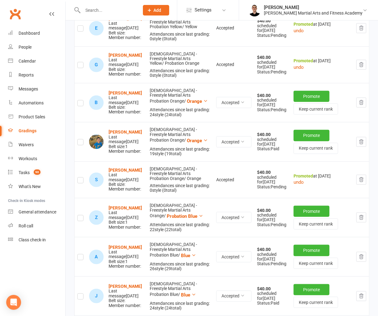
scroll to position [275, 0]
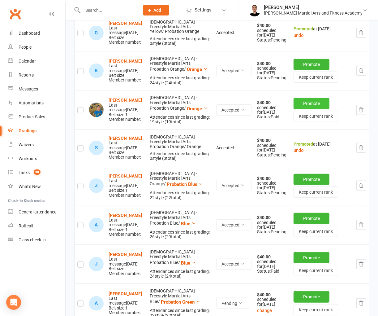
click at [314, 104] on button "Promote" at bounding box center [312, 103] width 36 height 11
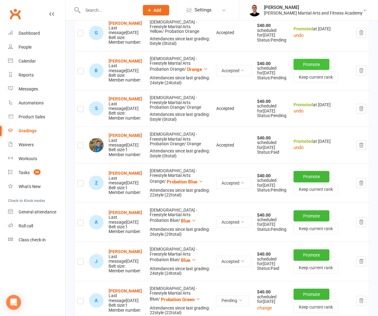
click at [320, 68] on button "Promote" at bounding box center [312, 64] width 36 height 11
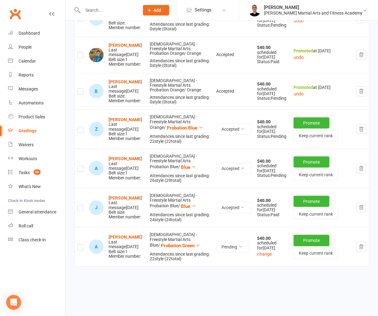
scroll to position [342, 0]
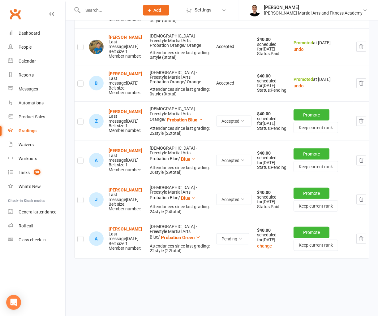
click at [363, 236] on icon "button" at bounding box center [362, 239] width 6 height 6
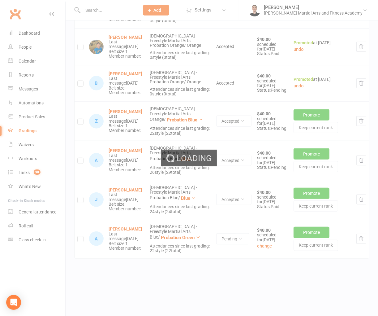
scroll to position [303, 0]
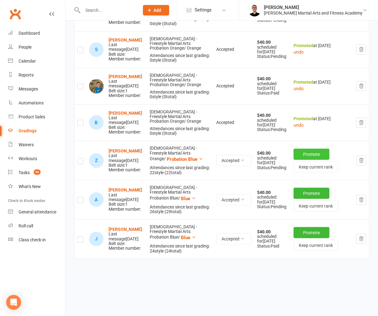
click at [303, 156] on button "Promote" at bounding box center [312, 153] width 36 height 11
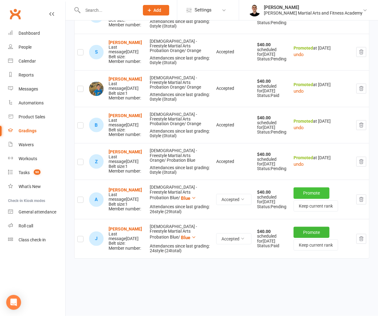
click at [314, 196] on button "Promote" at bounding box center [312, 192] width 36 height 11
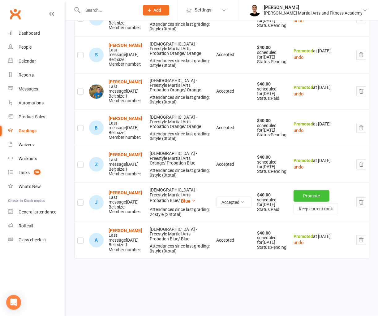
click at [314, 196] on button "Promote" at bounding box center [312, 195] width 36 height 11
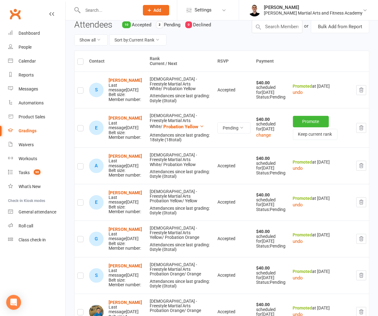
scroll to position [0, 0]
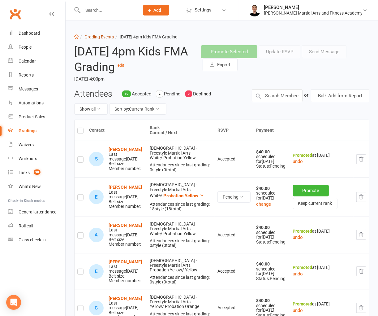
click at [107, 36] on link "Grading Events" at bounding box center [98, 36] width 29 height 5
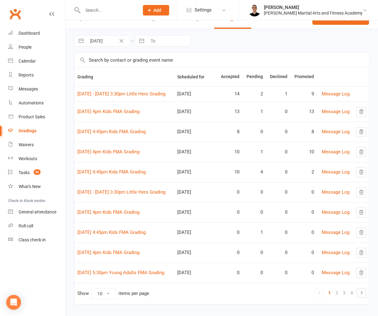
scroll to position [19, 0]
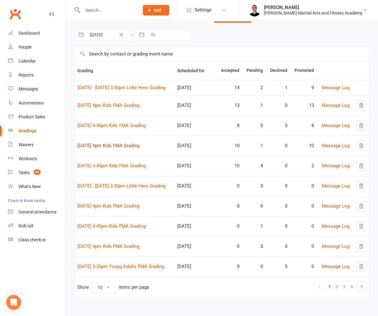
click at [131, 144] on link "14th August 4pm Kids FMA Grading" at bounding box center [108, 146] width 62 height 6
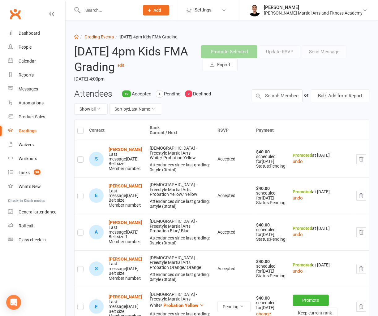
click at [107, 35] on link "Grading Events" at bounding box center [98, 36] width 29 height 5
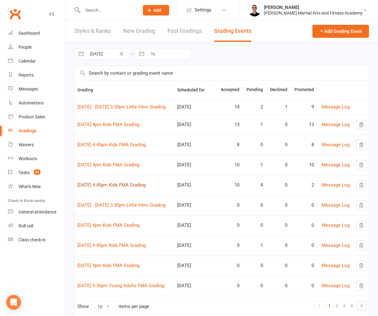
click at [113, 183] on link "14th August 4:45pm Kids FMA Grading" at bounding box center [111, 185] width 68 height 6
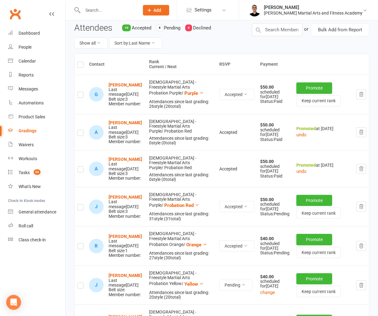
scroll to position [69, 0]
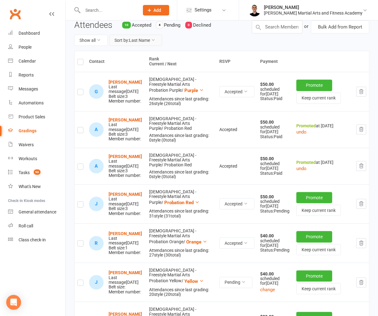
click at [151, 38] on button "Sort by: Last Name" at bounding box center [135, 40] width 53 height 11
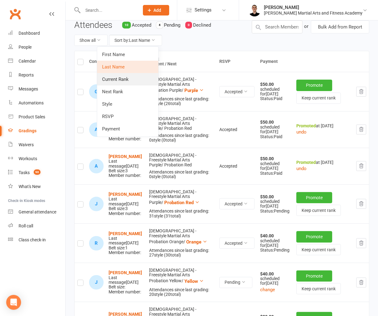
click at [124, 79] on link "Current Rank" at bounding box center [127, 79] width 61 height 12
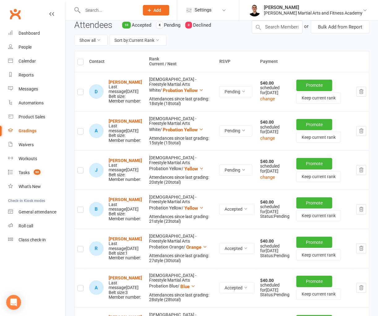
click at [360, 92] on icon "button" at bounding box center [361, 91] width 4 height 4
click at [364, 88] on button "button" at bounding box center [361, 92] width 10 height 10
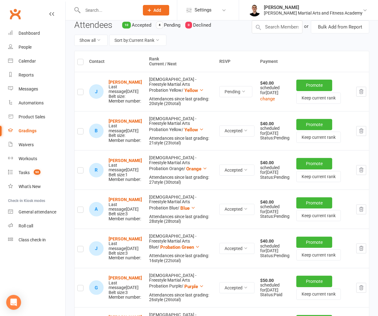
click at [365, 92] on button "button" at bounding box center [361, 92] width 10 height 10
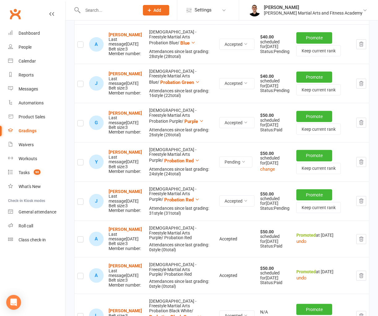
scroll to position [217, 0]
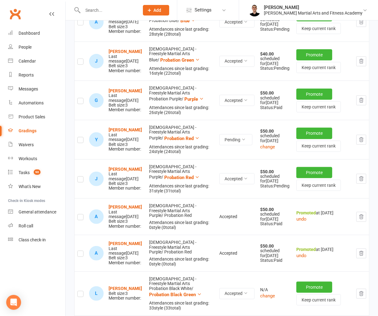
click at [363, 142] on icon "button" at bounding box center [362, 140] width 6 height 6
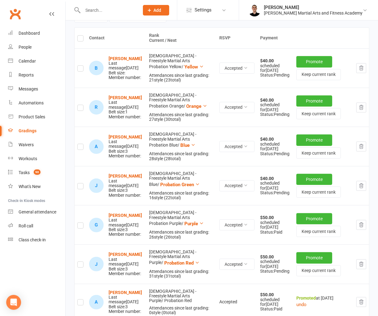
scroll to position [99, 0]
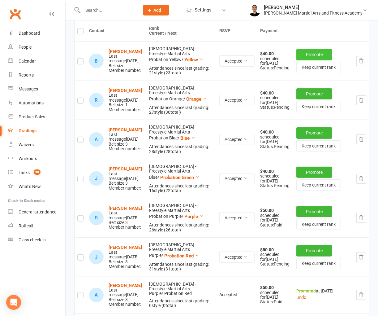
click at [316, 53] on button "Promote" at bounding box center [314, 54] width 36 height 11
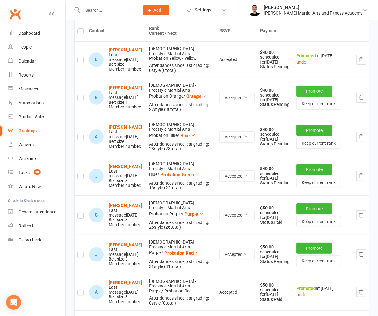
click at [307, 91] on button "Promote" at bounding box center [314, 90] width 36 height 11
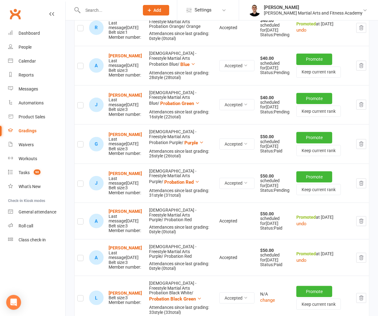
scroll to position [168, 0]
click at [309, 61] on button "Promote" at bounding box center [314, 58] width 36 height 11
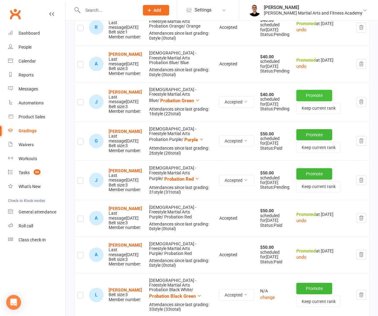
click at [302, 98] on button "Promote" at bounding box center [314, 95] width 36 height 11
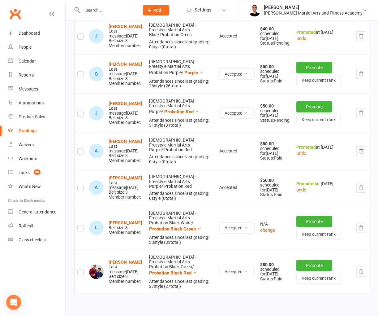
scroll to position [237, 0]
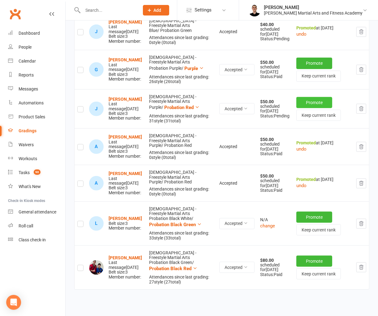
click at [307, 108] on button "Promote" at bounding box center [314, 102] width 36 height 11
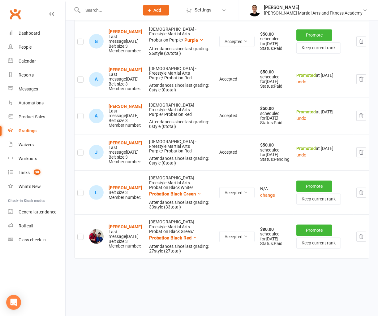
scroll to position [281, 0]
click at [305, 188] on button "Promote" at bounding box center [314, 185] width 36 height 11
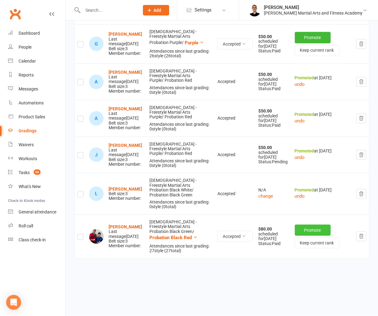
click at [307, 230] on button "Promote" at bounding box center [313, 229] width 36 height 11
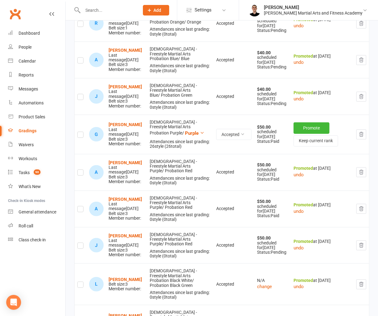
scroll to position [206, 0]
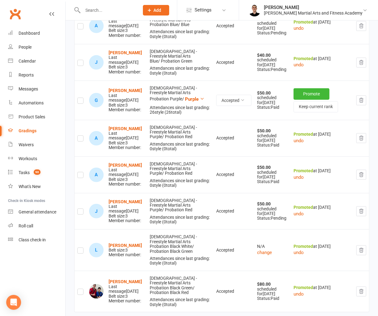
click at [252, 138] on td "Accepted" at bounding box center [233, 138] width 41 height 37
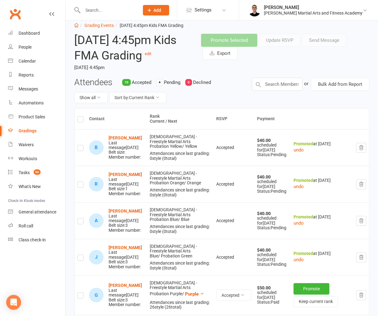
scroll to position [0, 0]
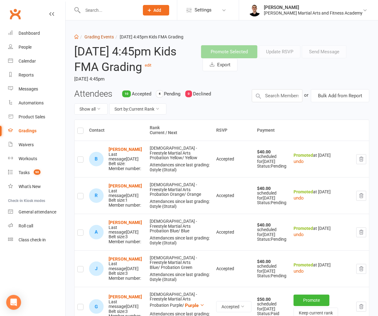
click at [106, 36] on link "Grading Events" at bounding box center [98, 36] width 29 height 5
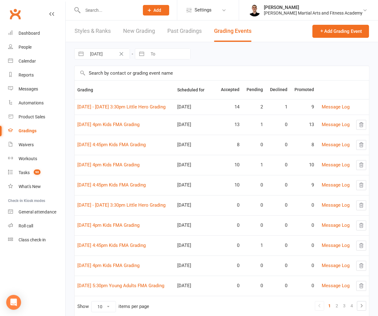
click at [119, 121] on td "11th August 4pm Kids FMA Grading" at bounding box center [125, 124] width 100 height 20
click at [116, 124] on link "11th August 4pm Kids FMA Grading" at bounding box center [108, 125] width 62 height 6
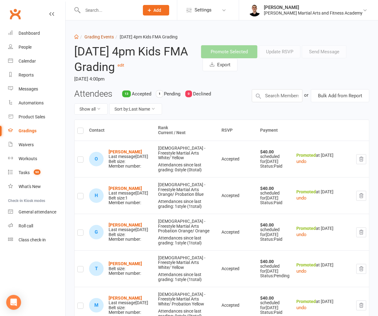
click at [98, 38] on link "Grading Events" at bounding box center [98, 36] width 29 height 5
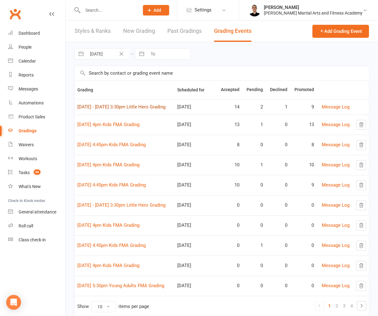
click at [153, 104] on link "11th - 16th August 3:30pm Little Hero Grading" at bounding box center [121, 107] width 88 height 6
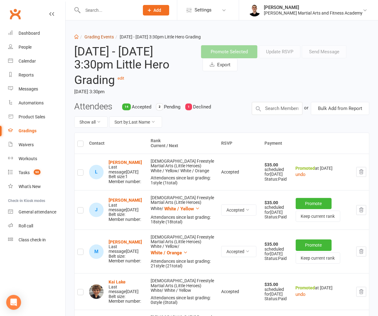
click at [100, 39] on link "Grading Events" at bounding box center [98, 36] width 29 height 5
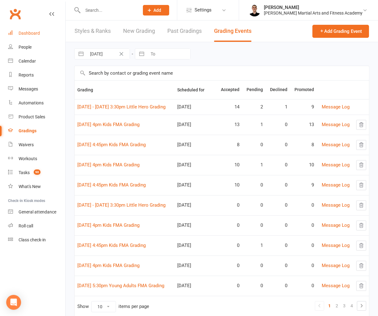
drag, startPoint x: 38, startPoint y: 31, endPoint x: 41, endPoint y: 37, distance: 6.9
click at [38, 32] on div "Dashboard" at bounding box center [29, 33] width 21 height 5
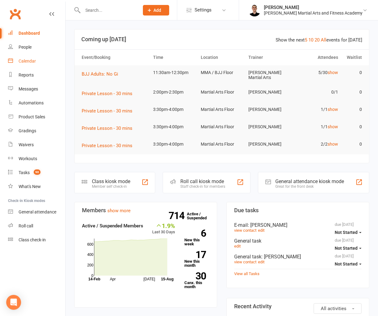
click at [27, 63] on div "Calendar" at bounding box center [27, 60] width 17 height 5
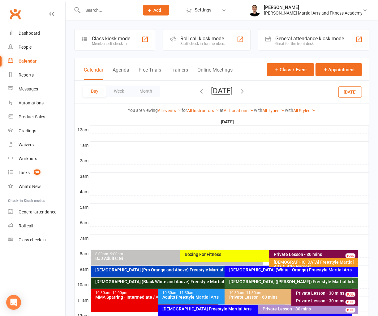
click at [198, 92] on icon "button" at bounding box center [201, 91] width 7 height 7
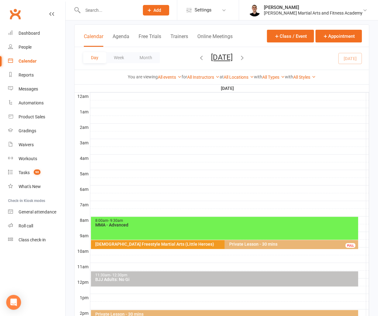
scroll to position [137, 0]
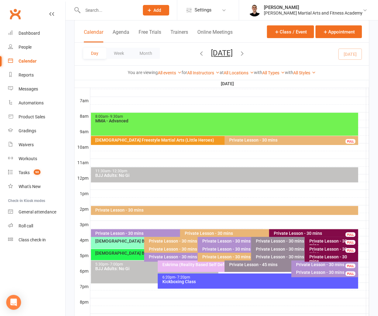
click at [204, 140] on div "[DEMOGRAPHIC_DATA] Freestyle Martial Arts (Little Heroes)" at bounding box center [223, 140] width 256 height 4
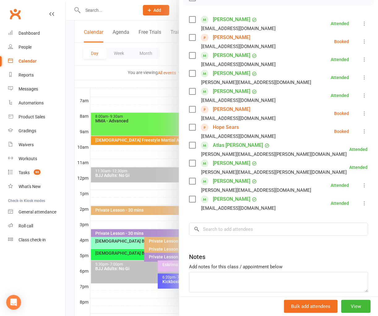
scroll to position [103, 0]
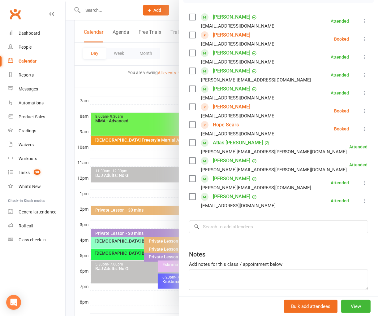
click at [361, 131] on icon at bounding box center [364, 129] width 6 height 6
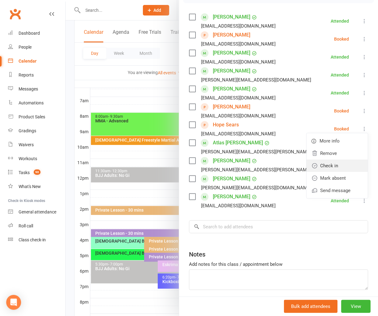
click at [328, 162] on link "Check in" at bounding box center [337, 165] width 61 height 12
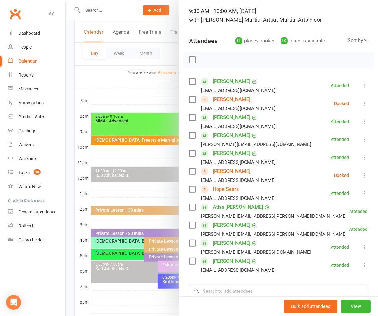
scroll to position [34, 0]
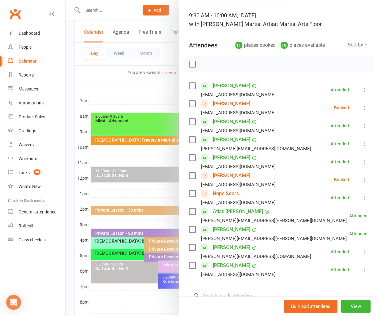
click at [361, 104] on button at bounding box center [364, 107] width 7 height 7
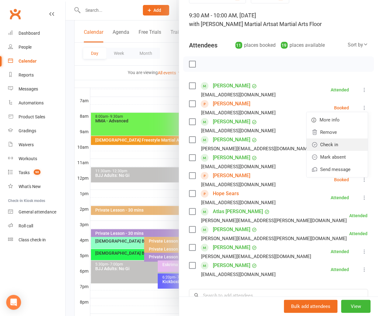
click at [336, 139] on link "Check in" at bounding box center [337, 144] width 61 height 12
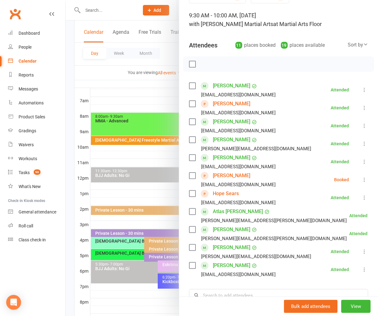
click at [361, 178] on icon at bounding box center [364, 179] width 6 height 6
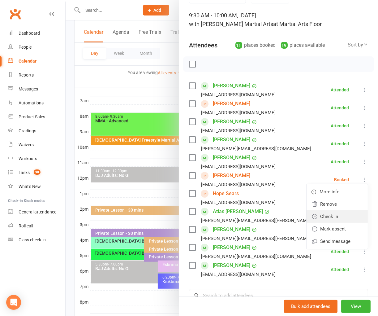
click at [338, 217] on link "Check in" at bounding box center [337, 216] width 61 height 12
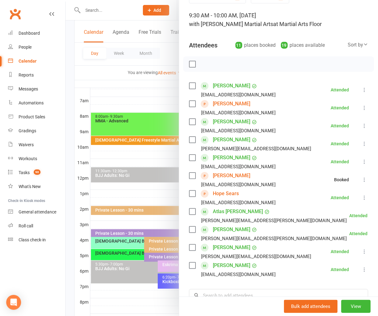
click at [214, 103] on link "Colin Hill" at bounding box center [231, 104] width 37 height 10
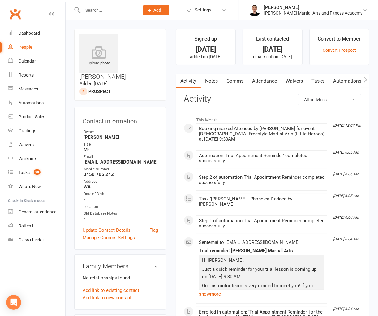
click at [217, 82] on link "Notes" at bounding box center [211, 81] width 21 height 14
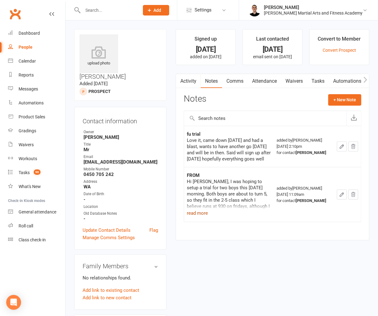
click at [201, 210] on button "read more" at bounding box center [197, 212] width 21 height 7
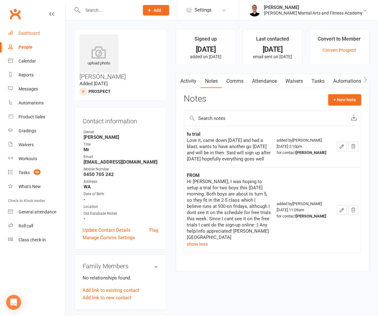
click at [36, 29] on link "Dashboard" at bounding box center [36, 33] width 57 height 14
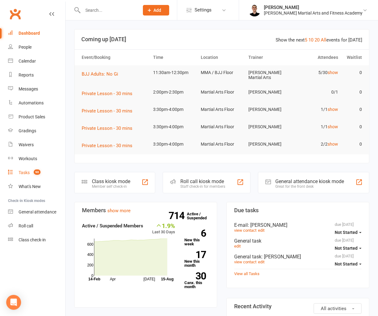
click at [35, 174] on count-badge "90" at bounding box center [36, 172] width 10 height 5
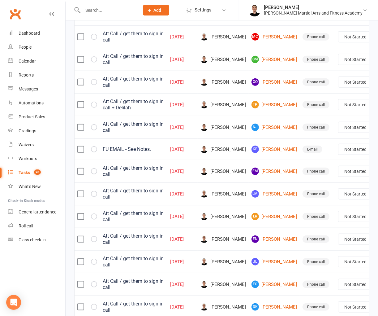
scroll to position [352, 0]
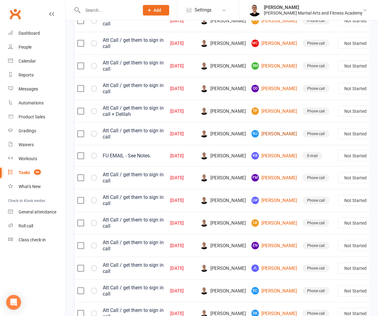
click at [252, 137] on link "NJ Nico Jones" at bounding box center [274, 133] width 45 height 7
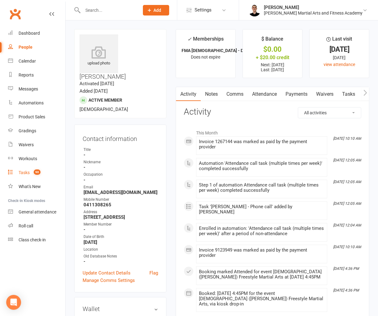
click at [35, 170] on span "90" at bounding box center [37, 171] width 7 height 5
